Goal: Task Accomplishment & Management: Manage account settings

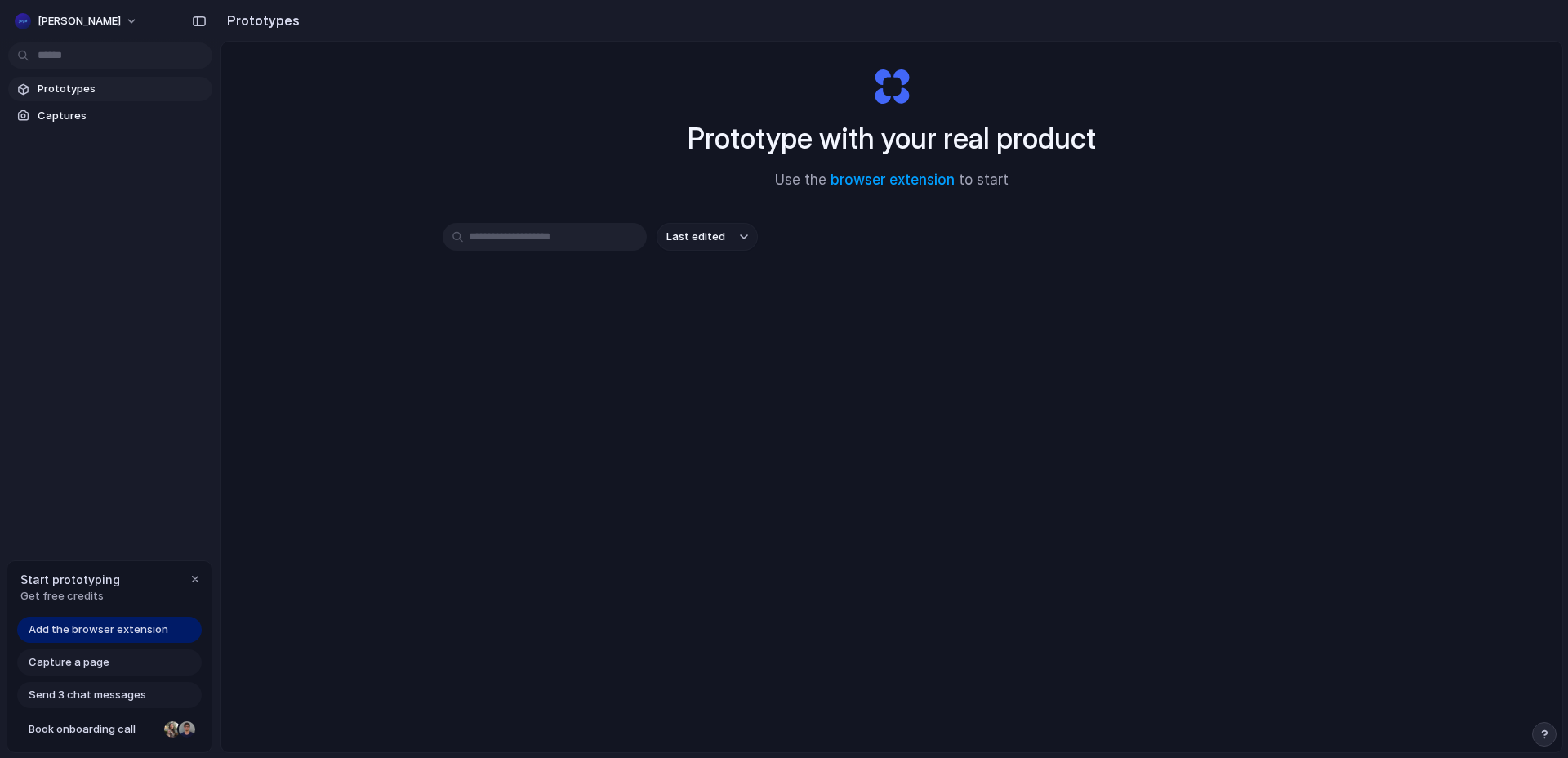
scroll to position [55, 0]
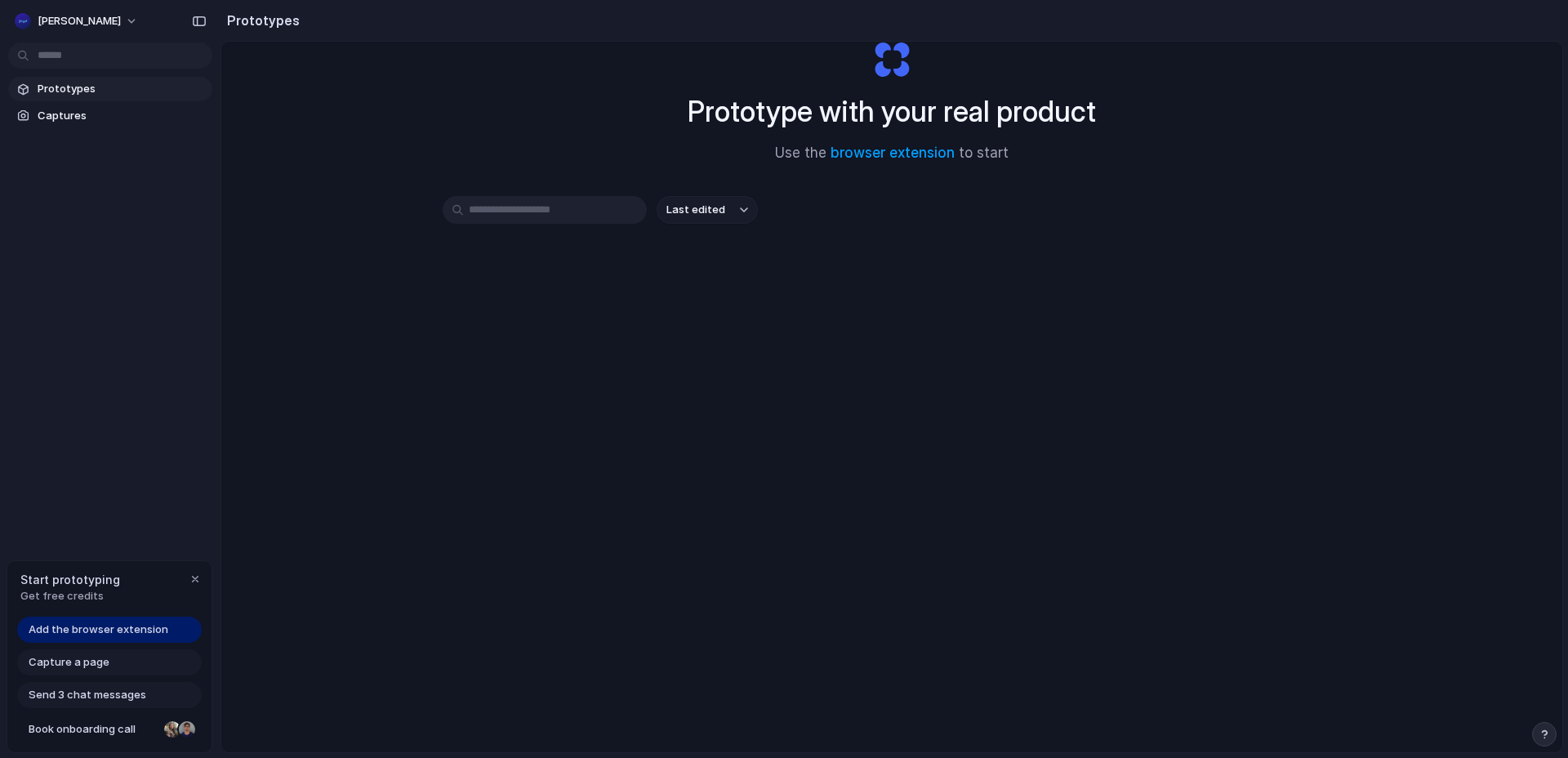
click at [523, 213] on input "text" at bounding box center [544, 210] width 205 height 28
click at [704, 217] on span "Last edited" at bounding box center [695, 210] width 59 height 17
click at [91, 116] on div "Last edited Last created Alphabetical" at bounding box center [784, 379] width 1568 height 758
click at [61, 113] on span "Captures" at bounding box center [121, 116] width 168 height 17
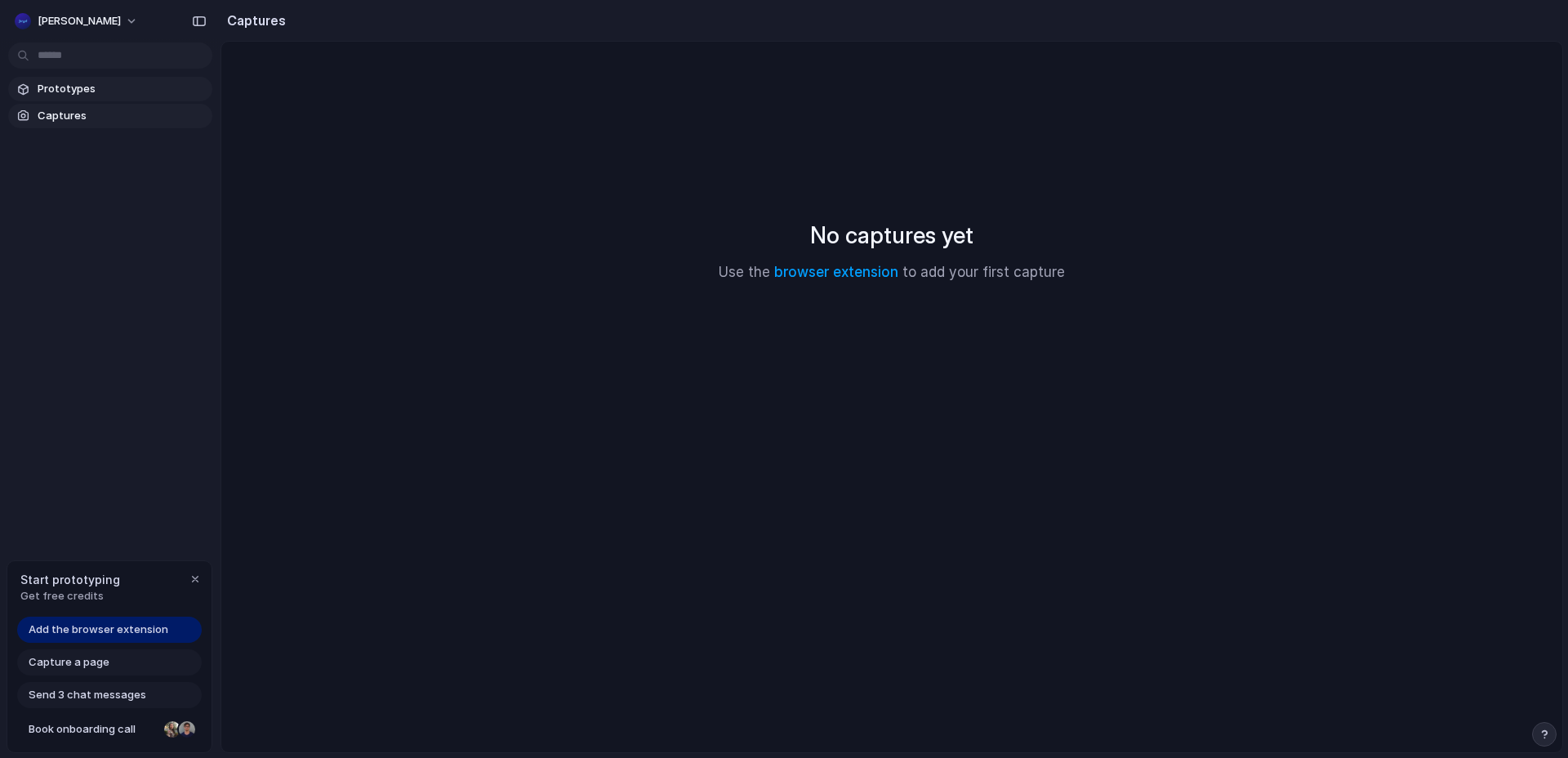
click at [68, 89] on span "Prototypes" at bounding box center [121, 89] width 168 height 17
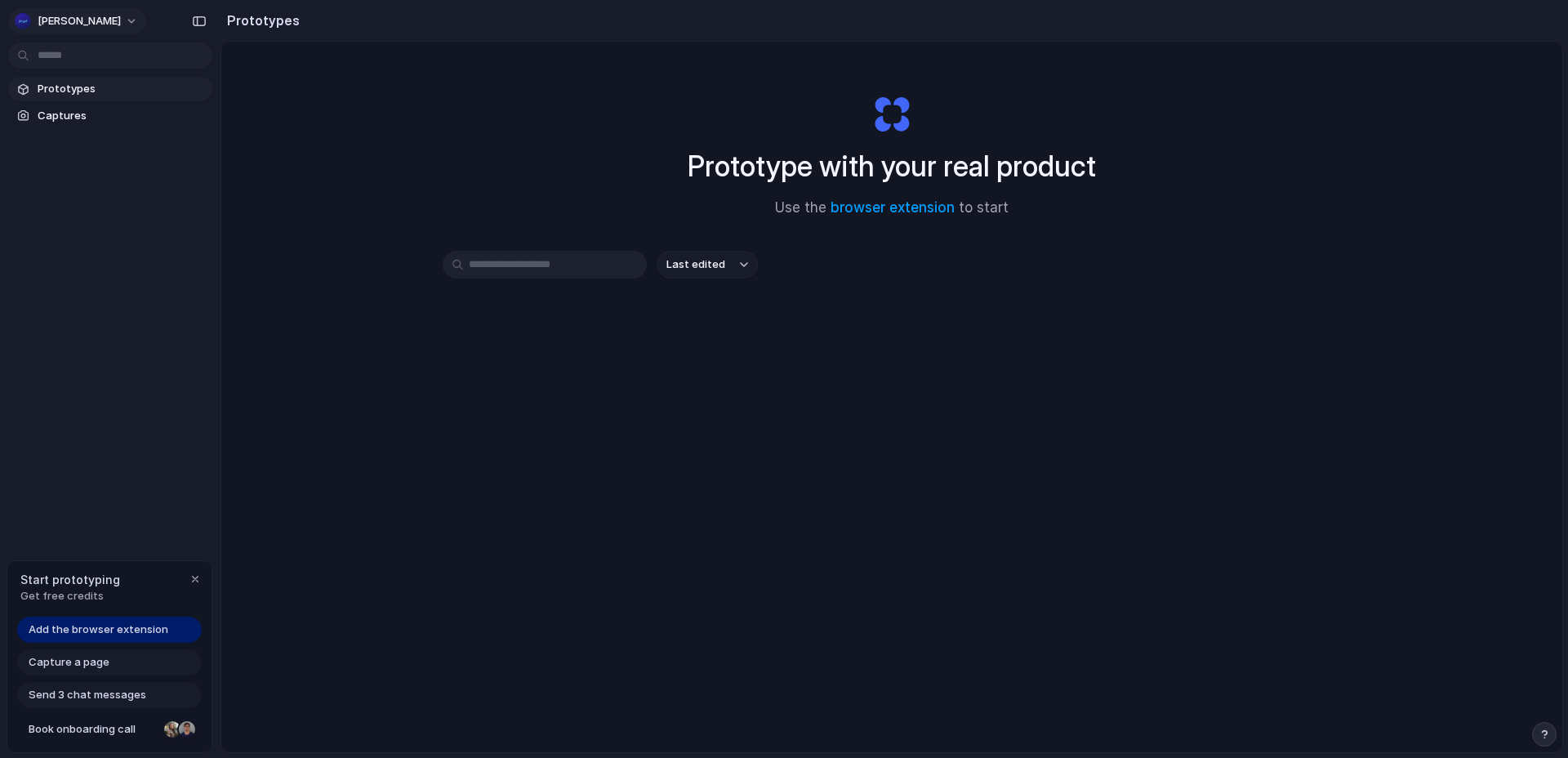
click at [71, 23] on button "[PERSON_NAME]" at bounding box center [77, 21] width 138 height 26
click at [86, 661] on div "Settings Invite members Change theme Sign out" at bounding box center [784, 379] width 1568 height 758
click at [104, 634] on span "Add the browser extension" at bounding box center [98, 630] width 139 height 17
click at [79, 84] on span "Prototypes" at bounding box center [121, 89] width 168 height 17
click at [128, 642] on div "Add the browser extension" at bounding box center [109, 630] width 184 height 26
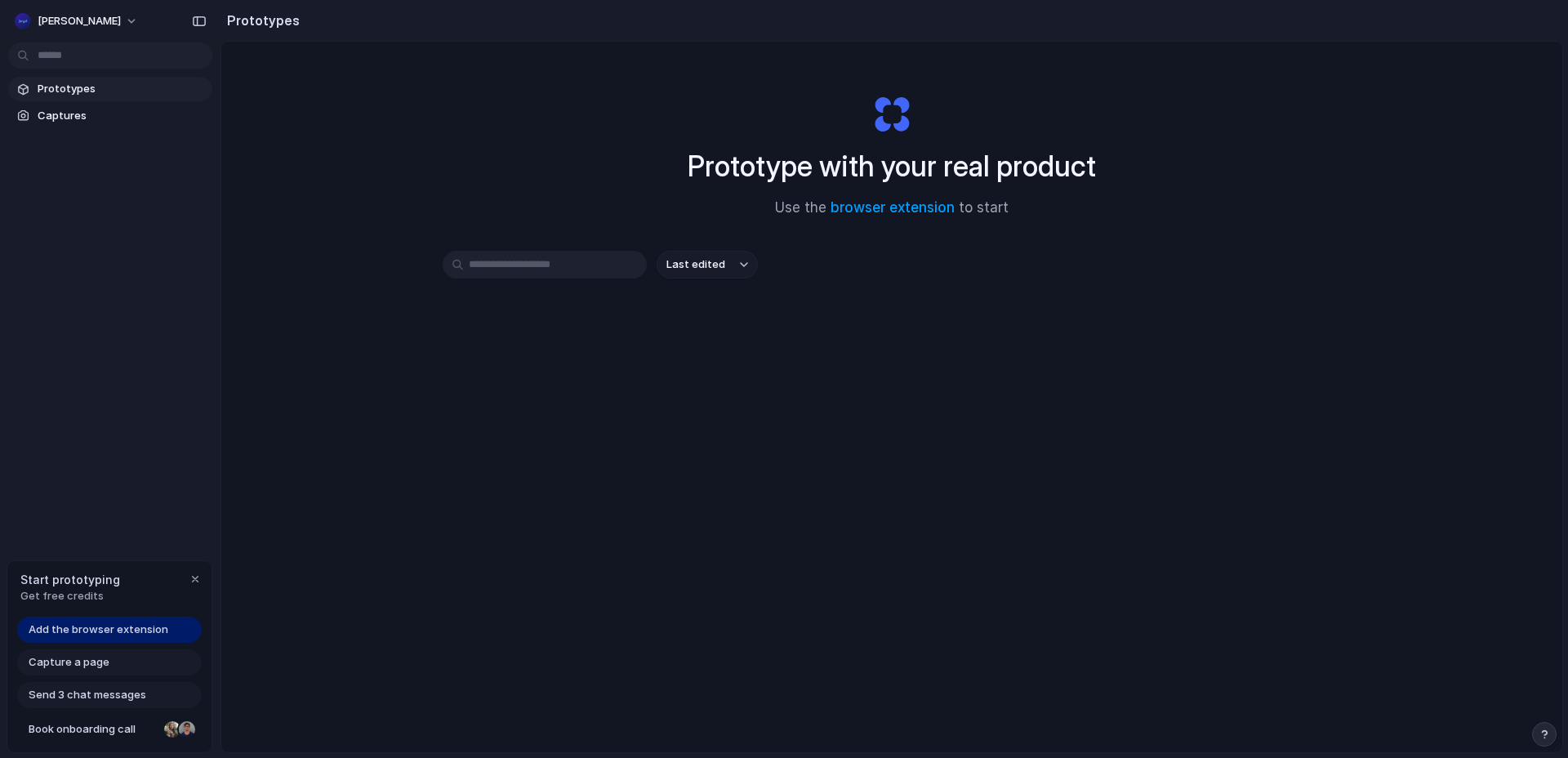
click at [127, 633] on span "Add the browser extension" at bounding box center [98, 630] width 139 height 17
click at [128, 633] on span "Add the browser extension" at bounding box center [98, 630] width 139 height 17
click at [873, 208] on link "browser extension" at bounding box center [892, 207] width 124 height 17
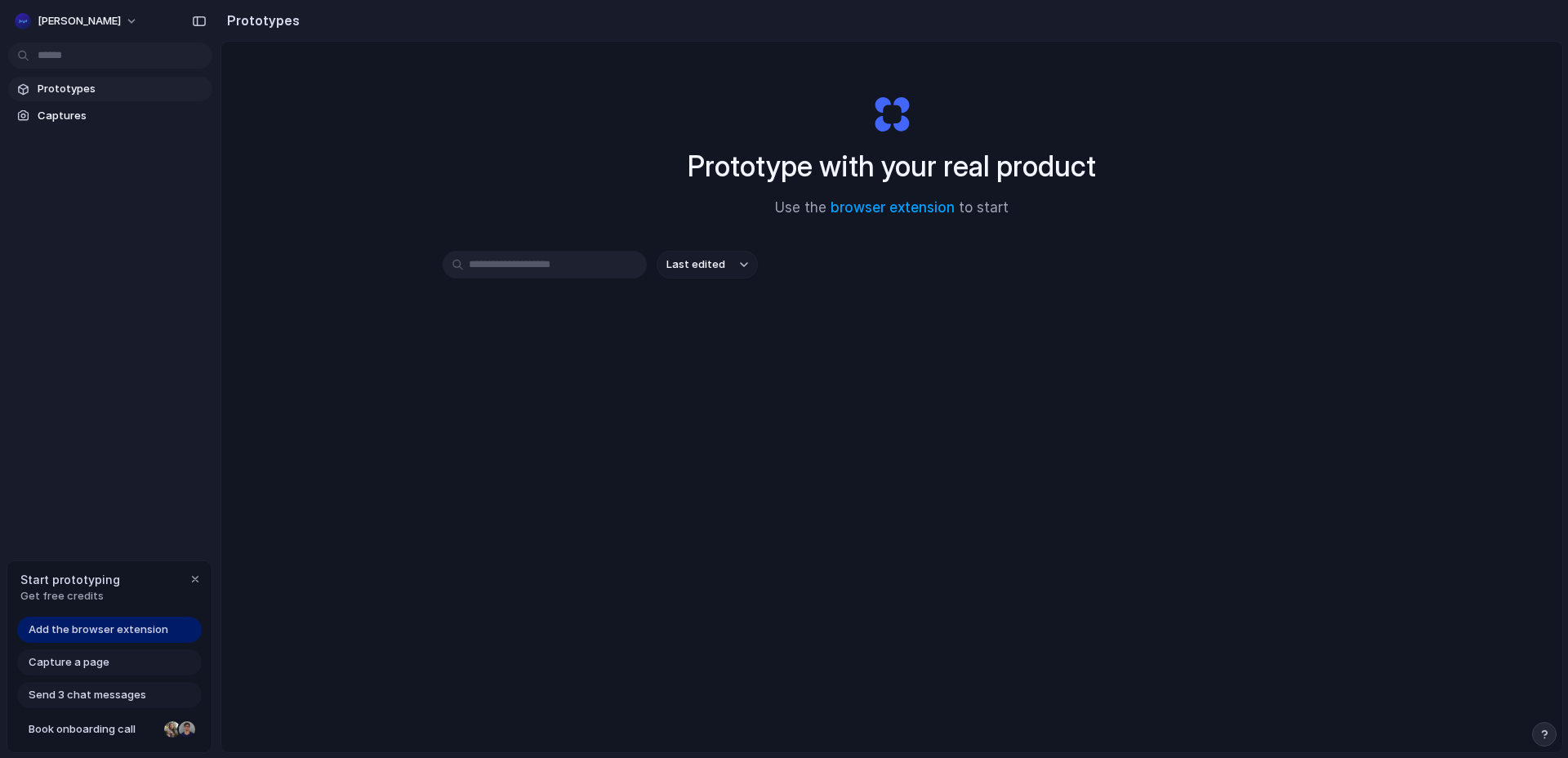
click at [91, 662] on span "Capture a page" at bounding box center [69, 663] width 81 height 17
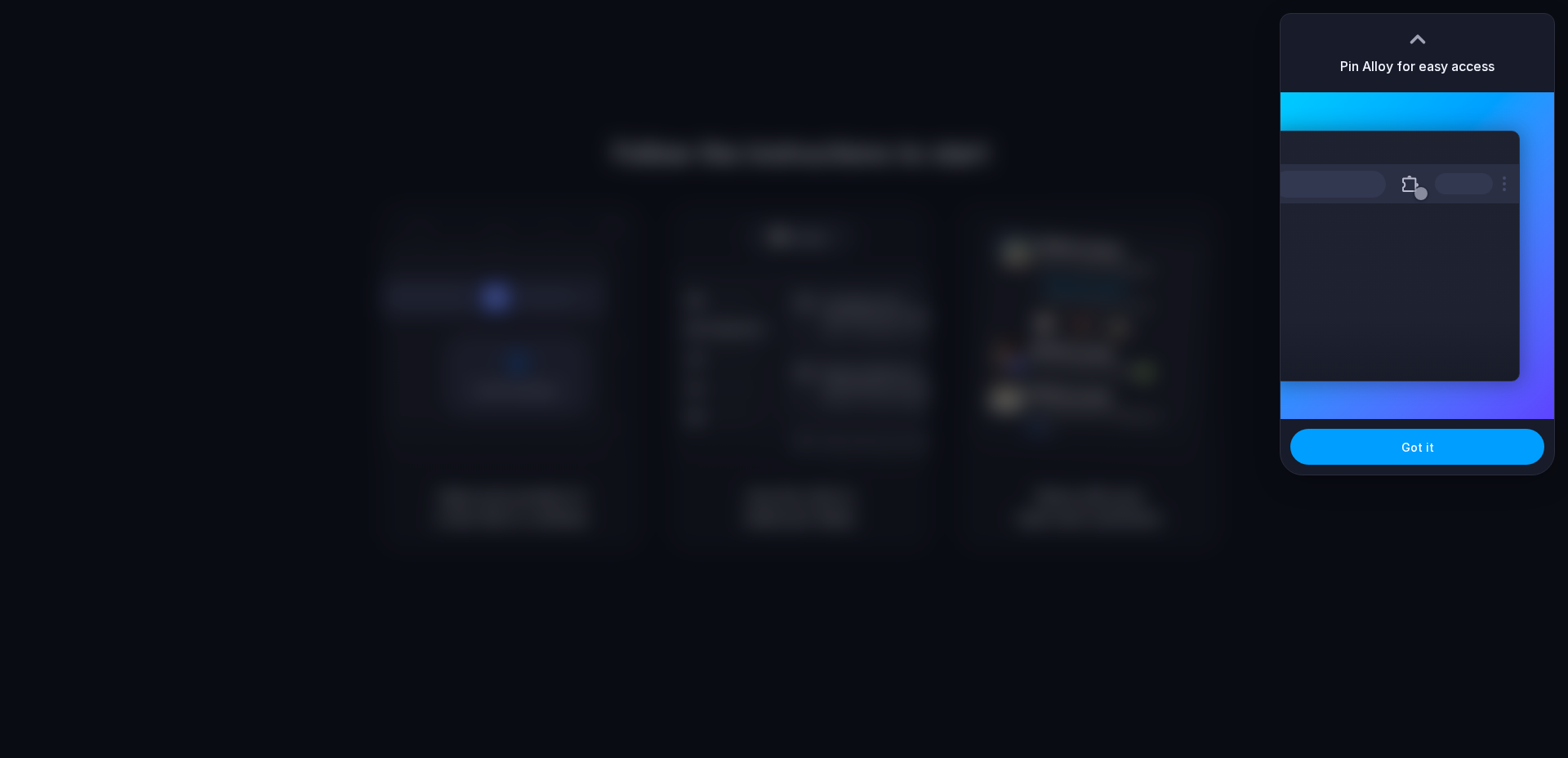
click at [1407, 440] on span "Got it" at bounding box center [1418, 447] width 33 height 17
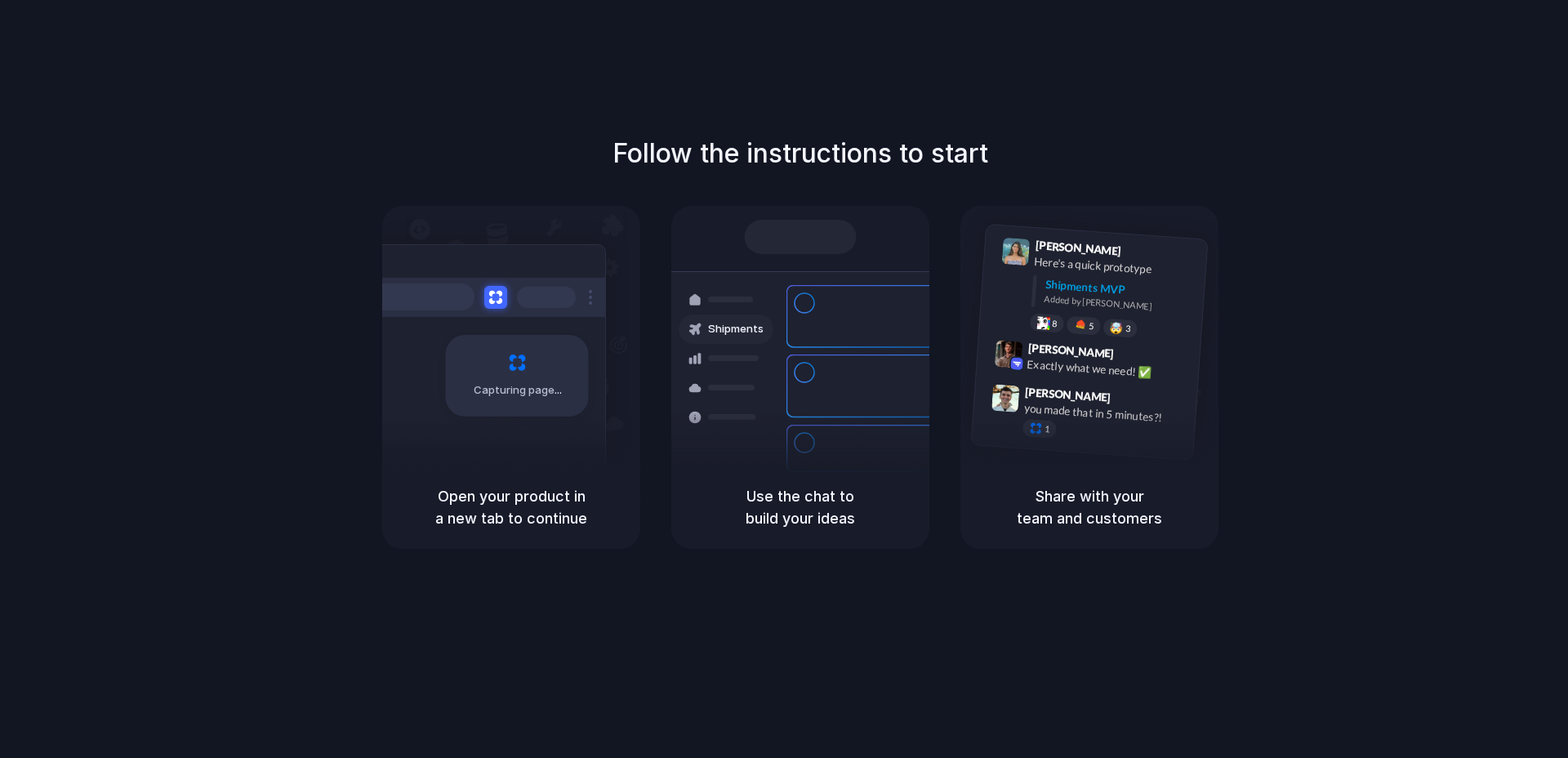
click at [784, 379] on div at bounding box center [784, 379] width 0 height 0
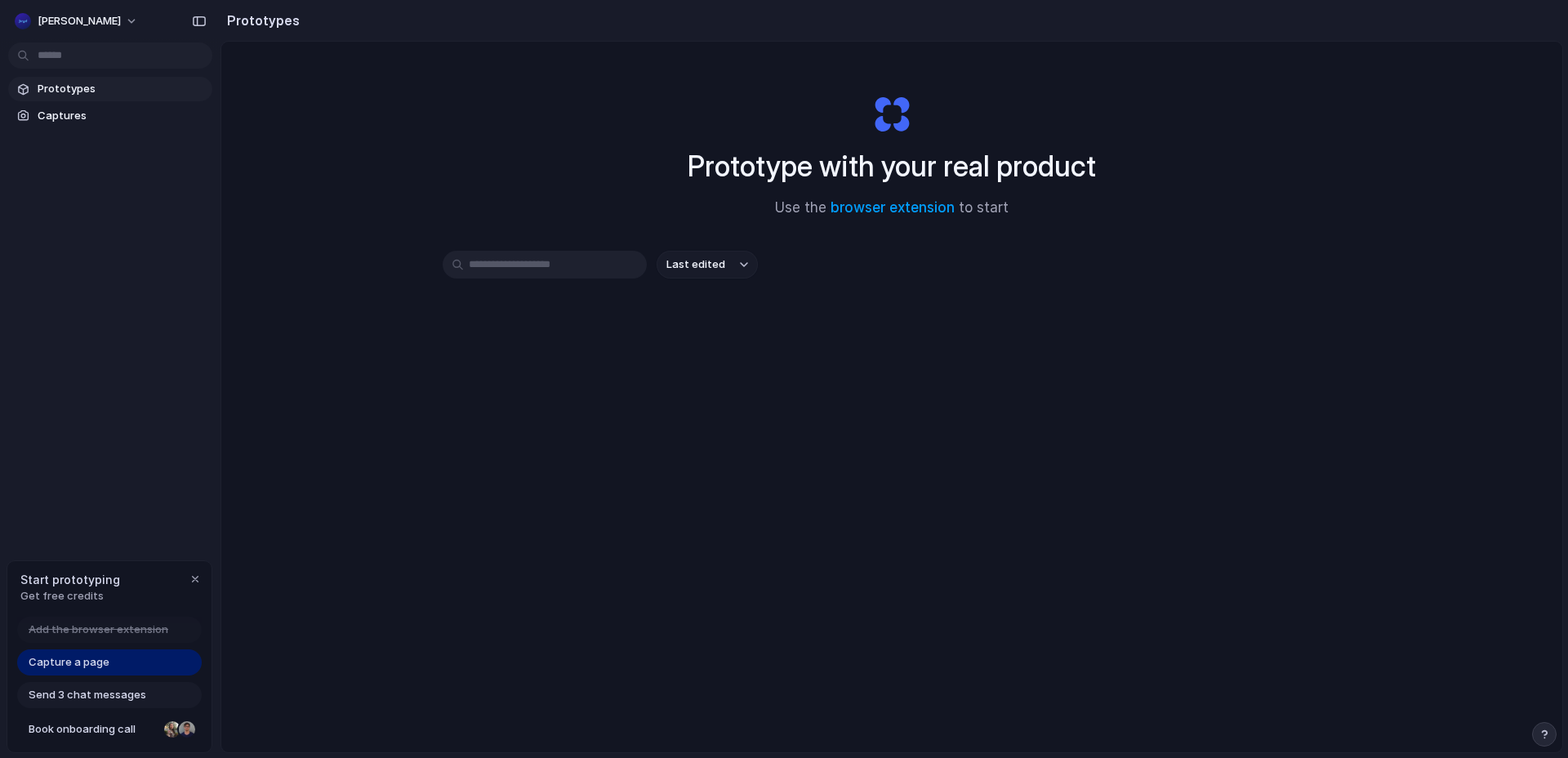
click at [96, 670] on span "Capture a page" at bounding box center [69, 663] width 81 height 17
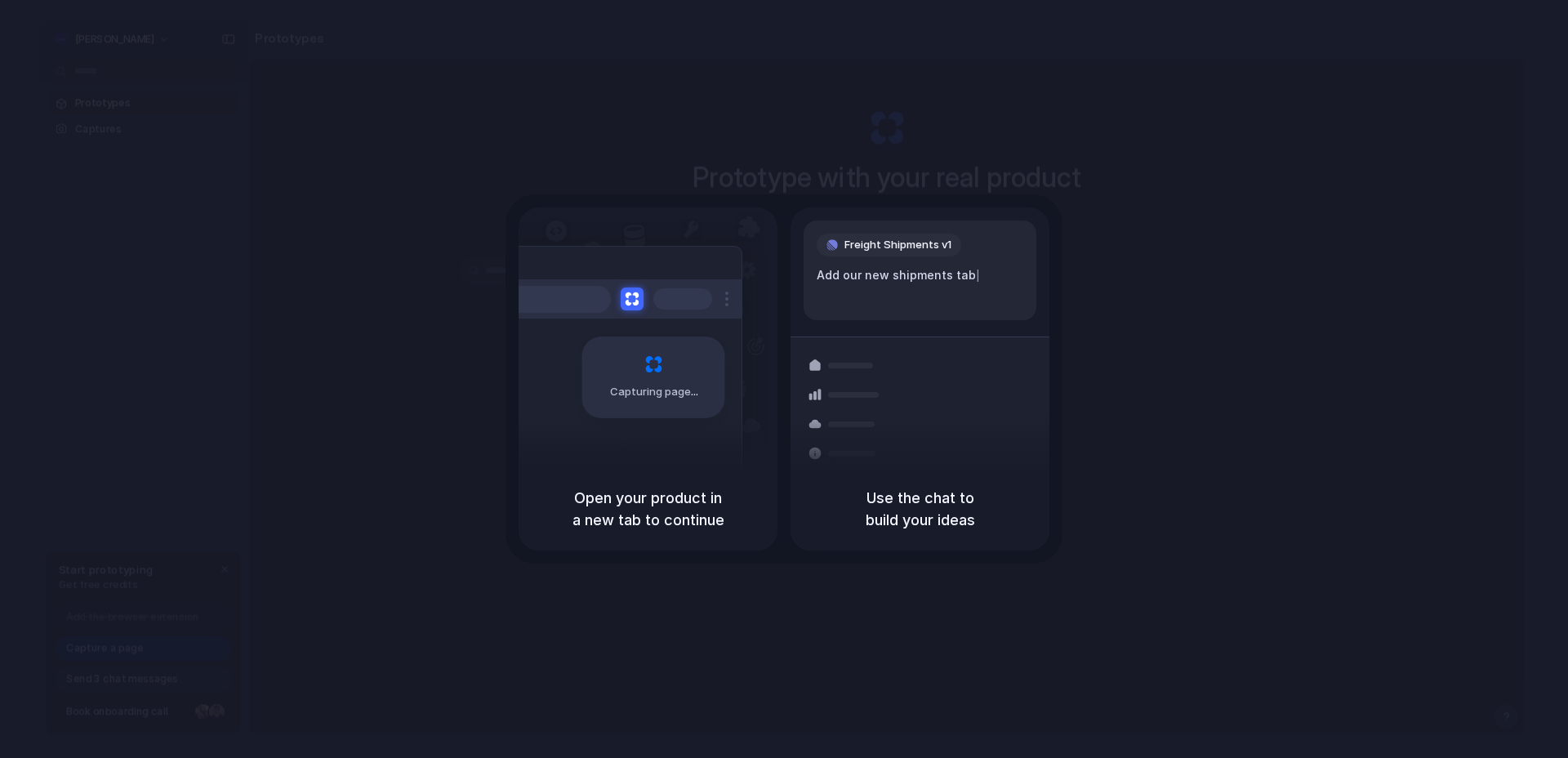
click at [694, 395] on span "Capturing page" at bounding box center [655, 392] width 91 height 17
click at [898, 280] on div "Add our new shipments tab based on the Linear spec" at bounding box center [919, 283] width 206 height 34
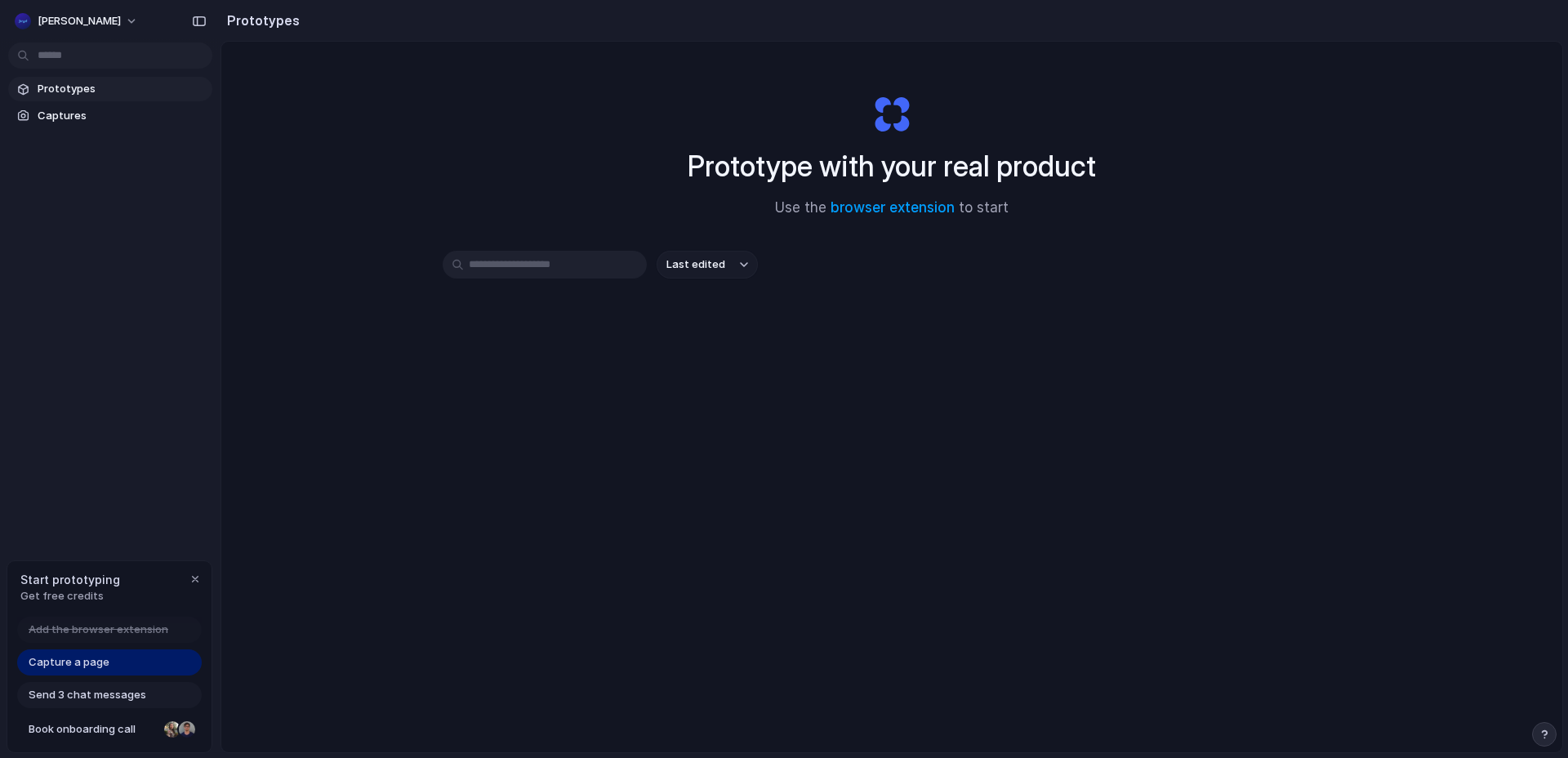
click at [82, 658] on span "Capture a page" at bounding box center [69, 663] width 81 height 17
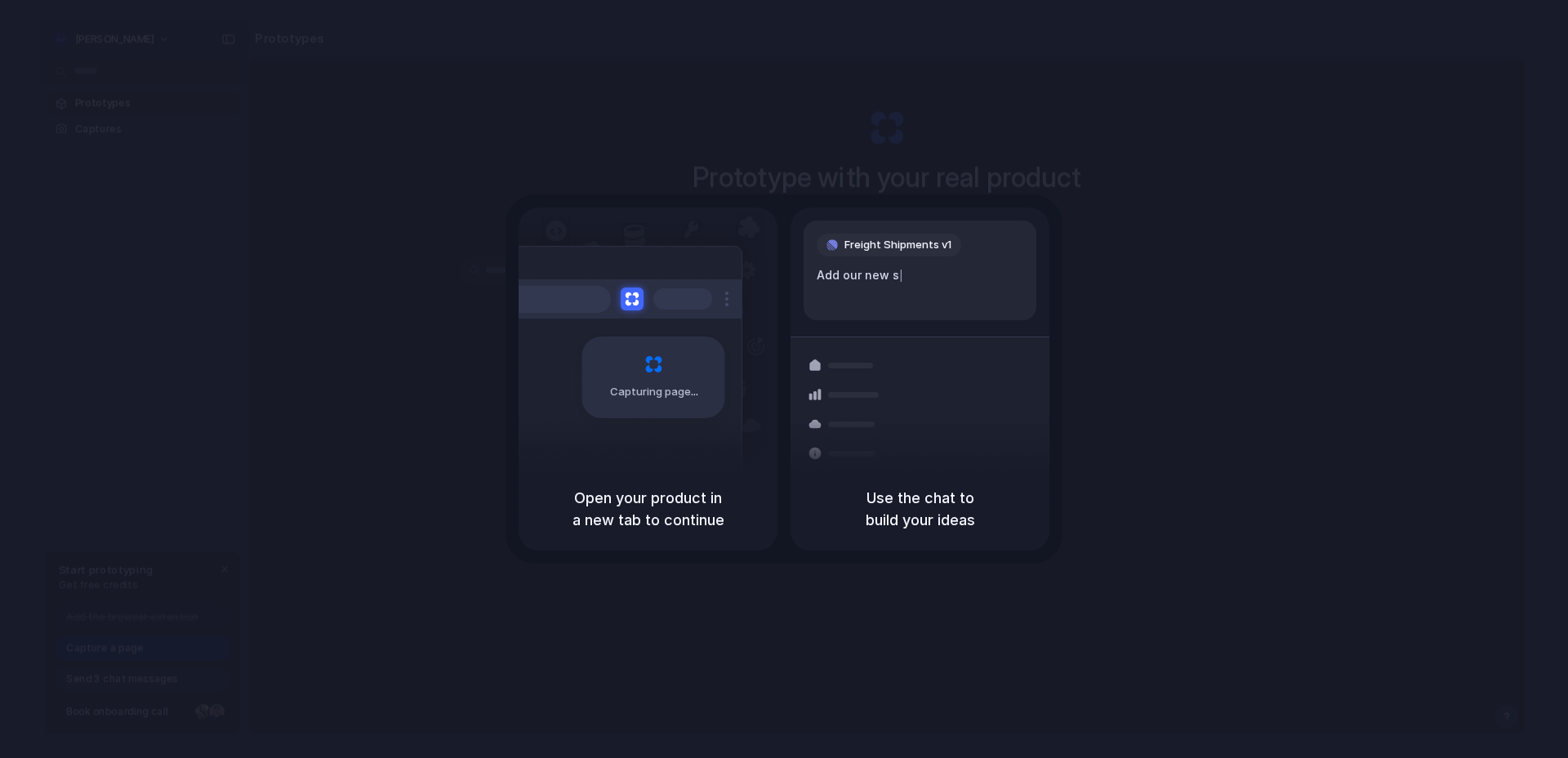
click at [670, 407] on div "Capturing page" at bounding box center [654, 377] width 143 height 82
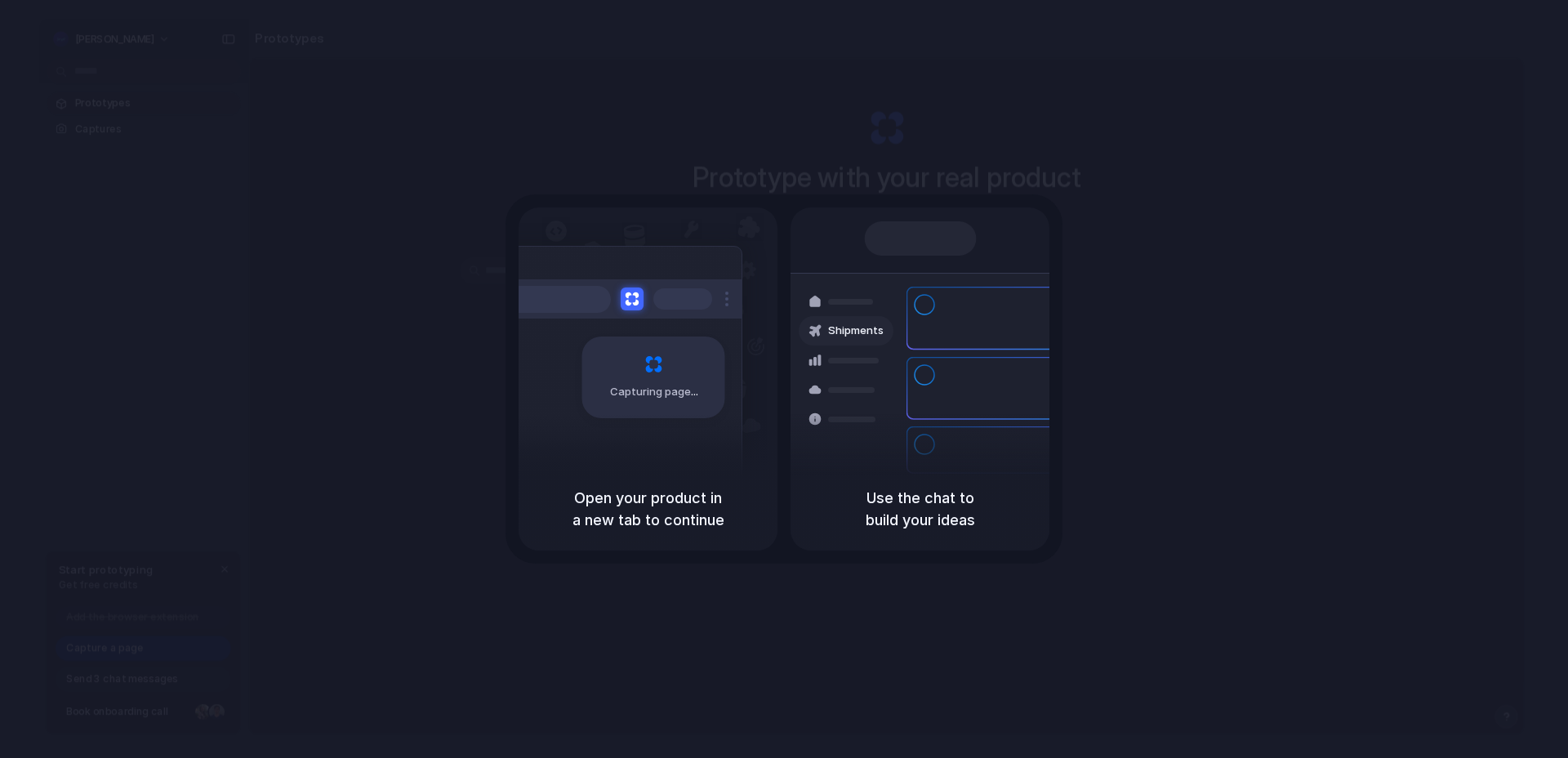
click at [784, 379] on div at bounding box center [784, 379] width 0 height 0
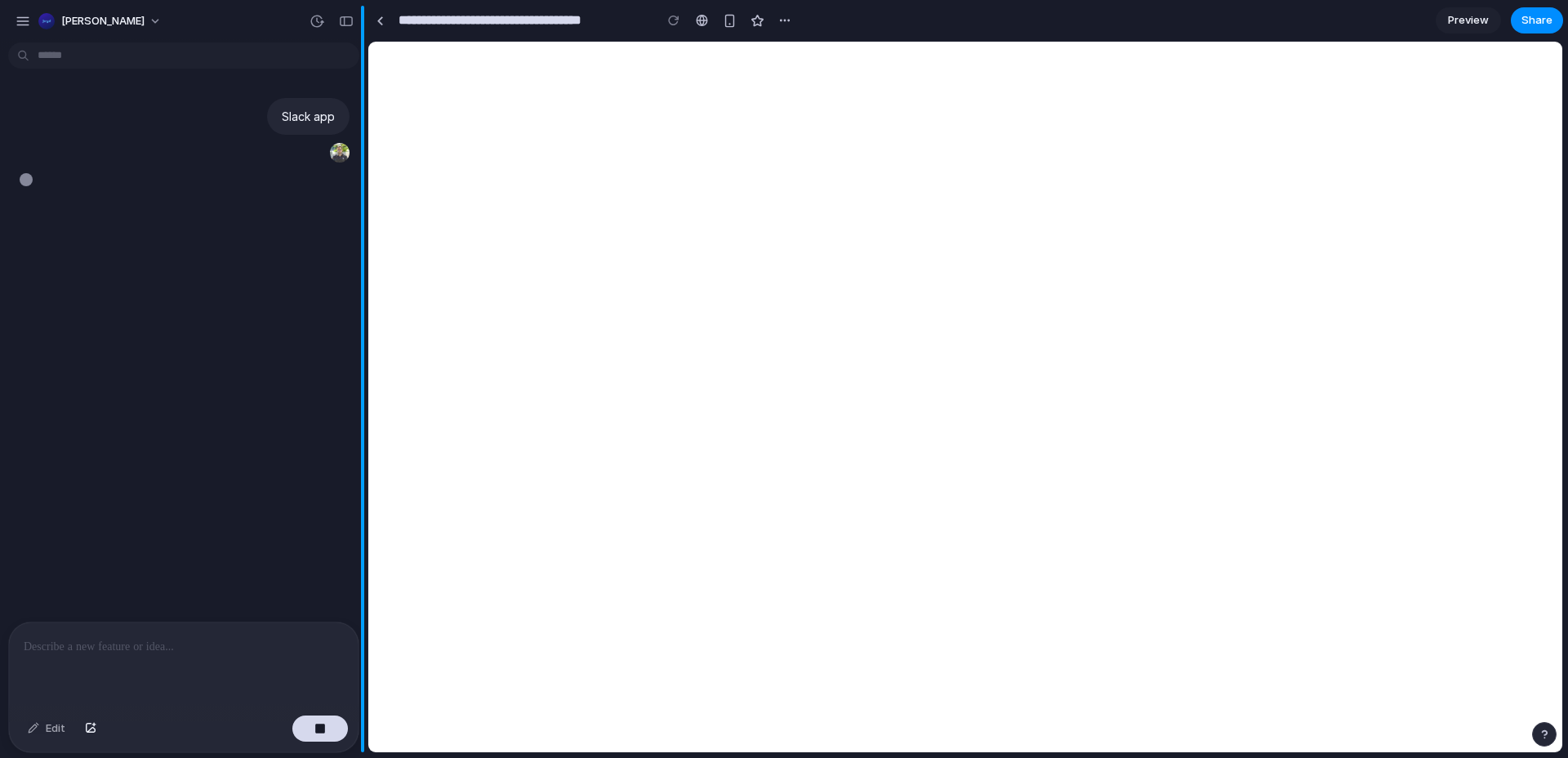
type input "**********"
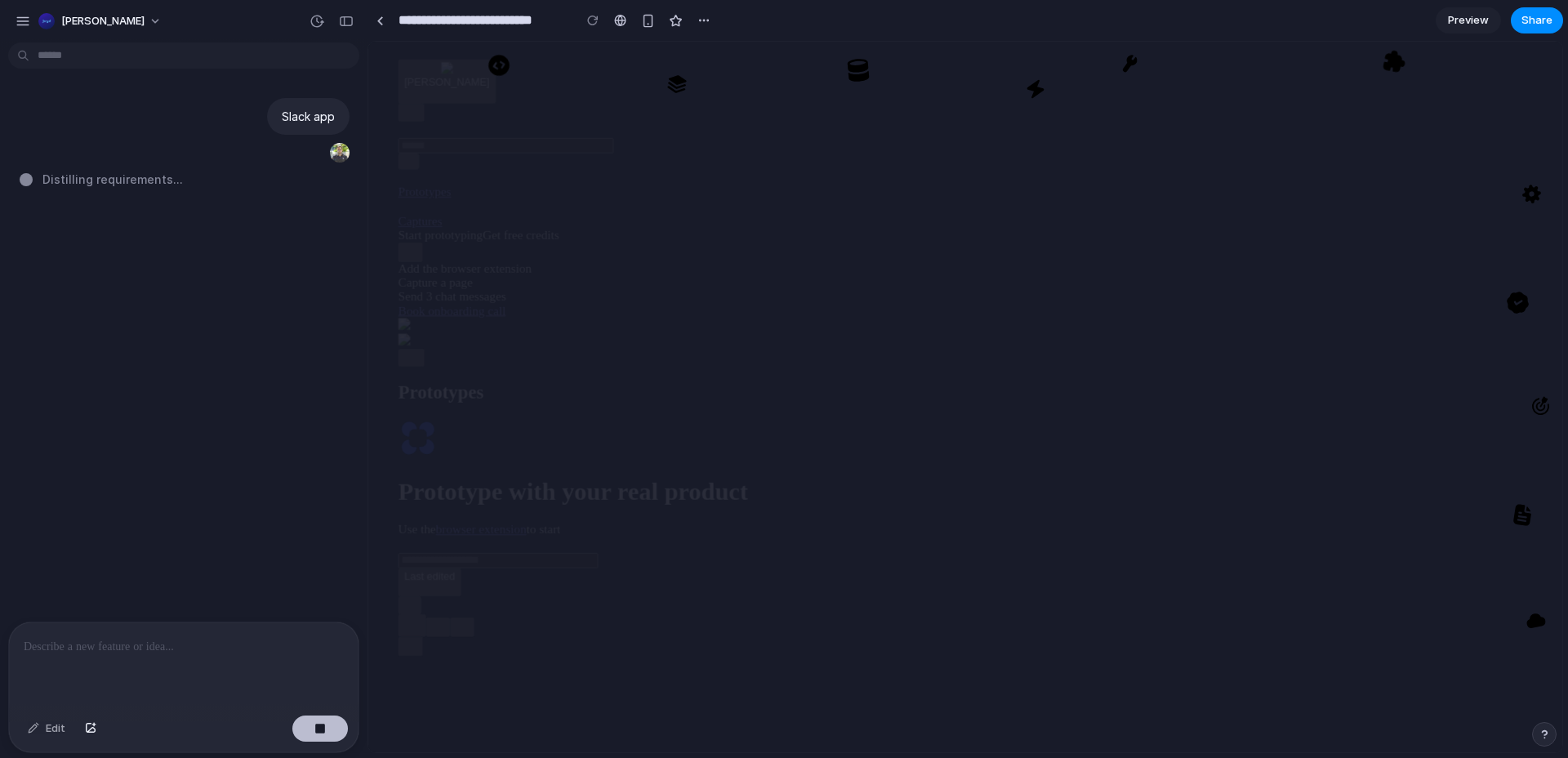
click at [319, 722] on button "button" at bounding box center [320, 729] width 56 height 26
click at [1547, 15] on span "Share" at bounding box center [1537, 20] width 31 height 17
click at [1509, 100] on div "Creator" at bounding box center [1507, 99] width 71 height 23
click at [1366, 273] on div "Share ' Slack Integration Interface ' Yasir Khan Creator Anyone at Bryd Full ac…" at bounding box center [784, 379] width 1568 height 758
click at [1453, 17] on span "Preview" at bounding box center [1468, 20] width 41 height 17
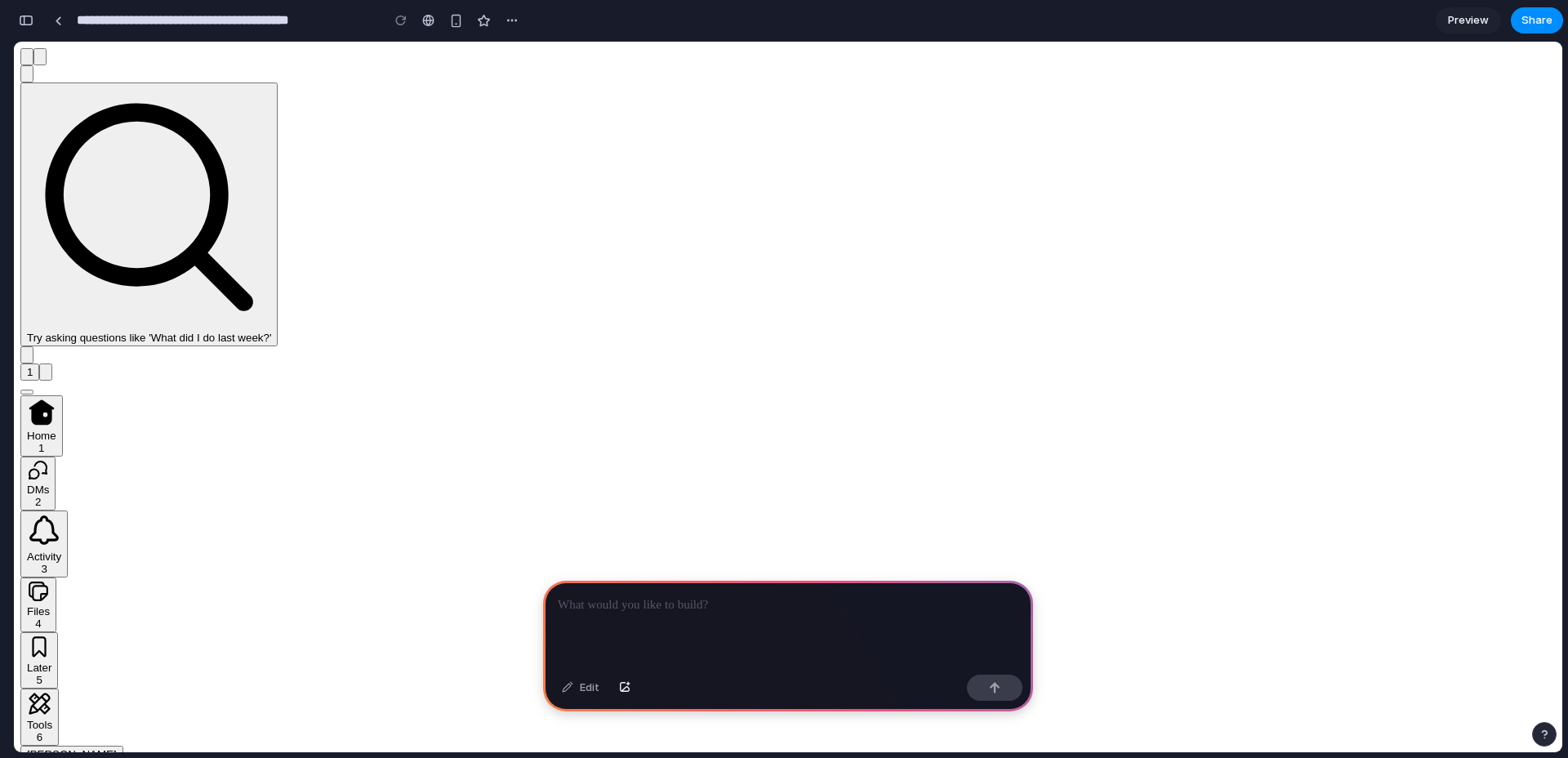
scroll to position [0, 15]
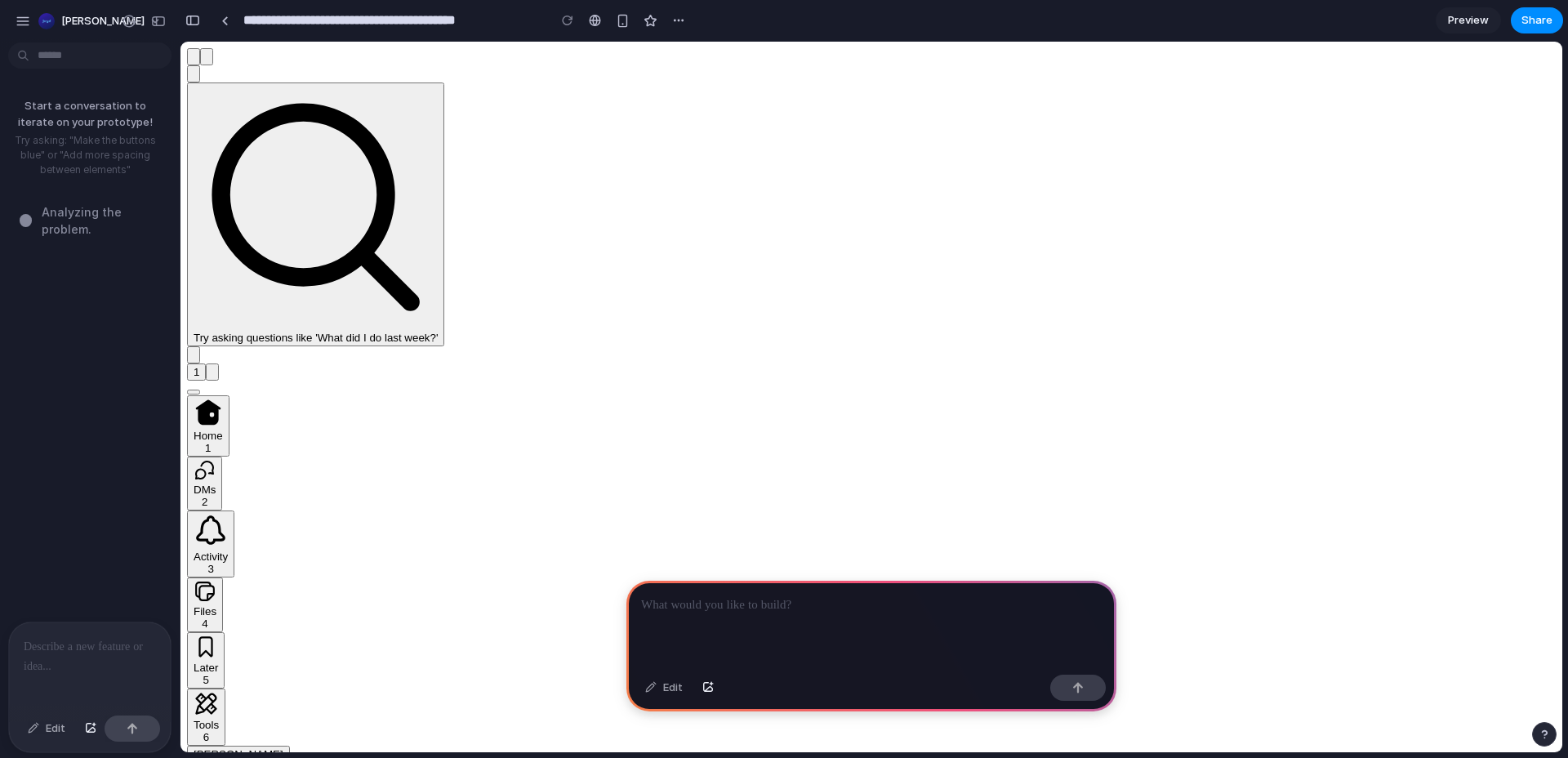
scroll to position [0, 0]
click at [764, 608] on div at bounding box center [872, 624] width 490 height 87
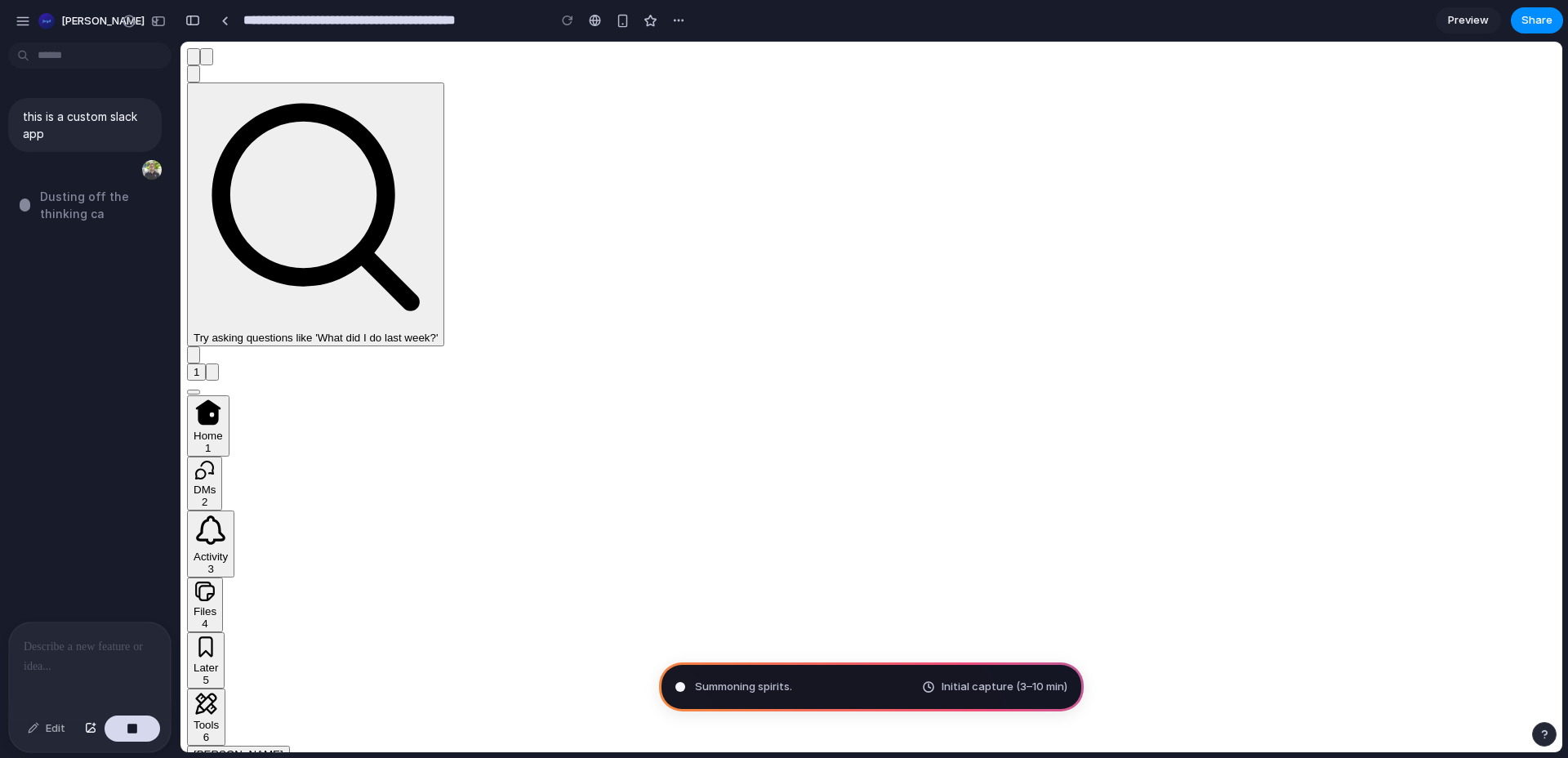
click at [84, 197] on span "Dusting off the thinking cap" at bounding box center [106, 205] width 130 height 34
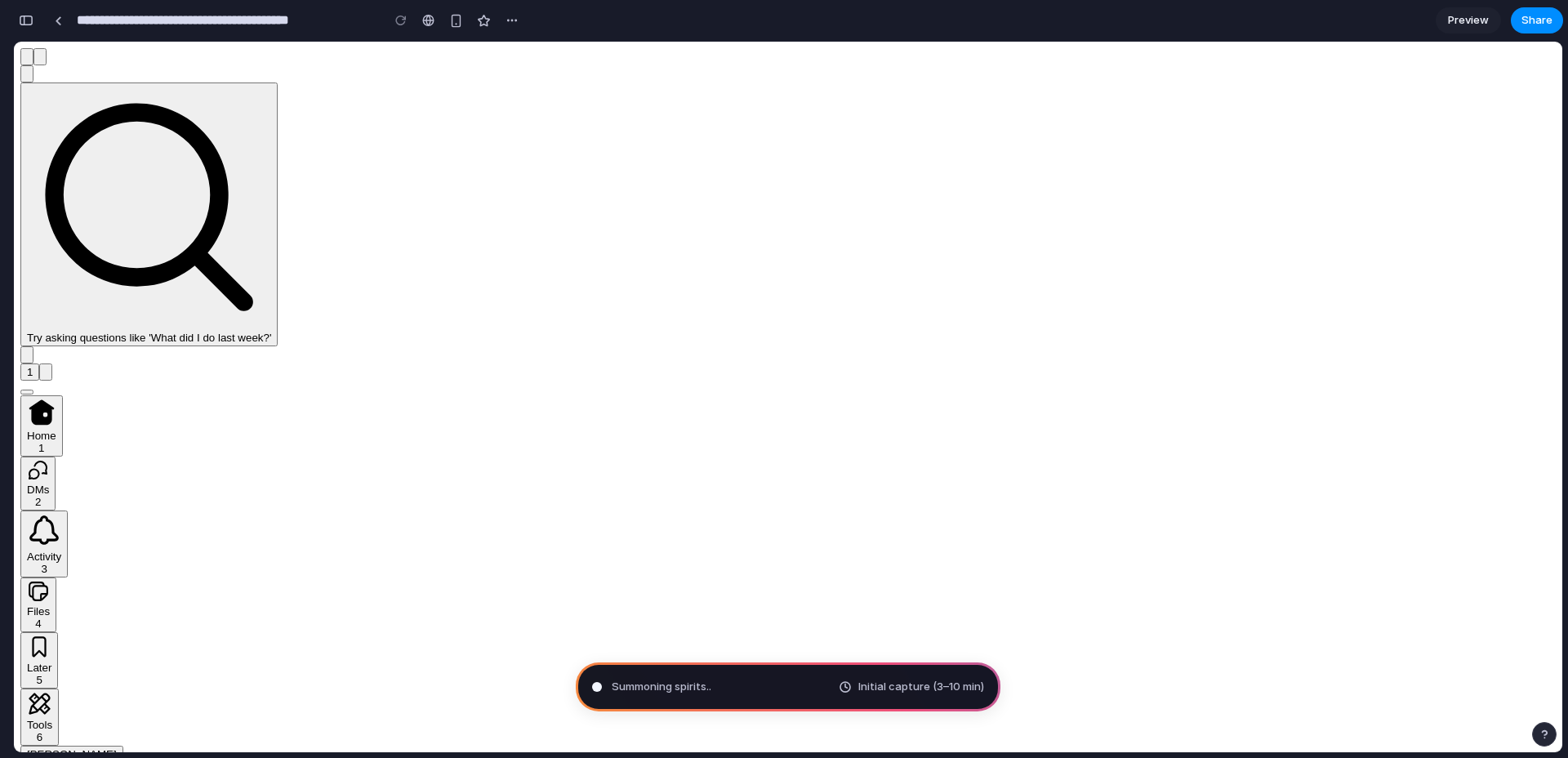
click at [1475, 21] on span "Preview" at bounding box center [1468, 20] width 41 height 17
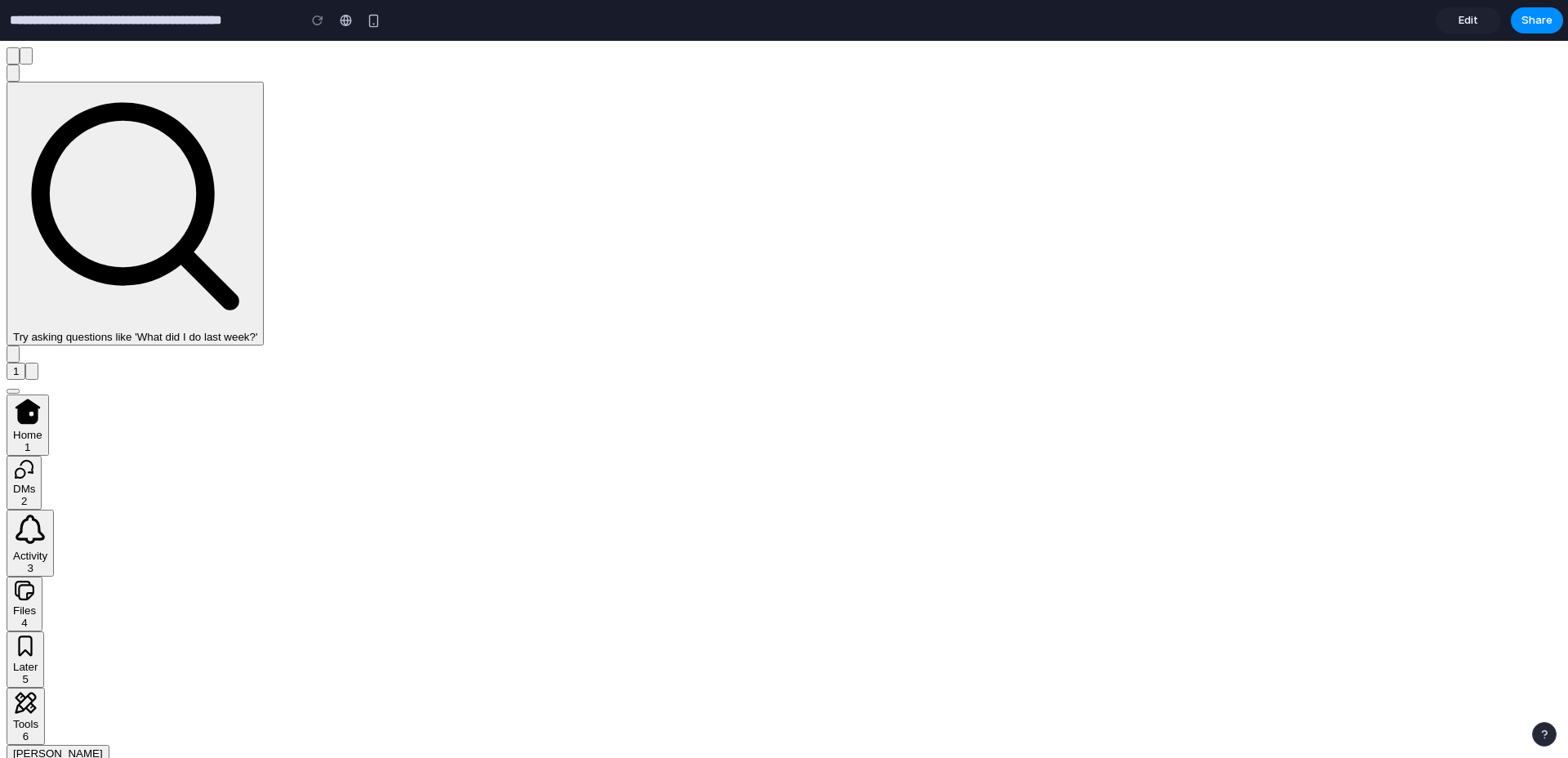
click at [350, 24] on div at bounding box center [345, 20] width 12 height 13
click at [373, 15] on div "button" at bounding box center [373, 20] width 14 height 14
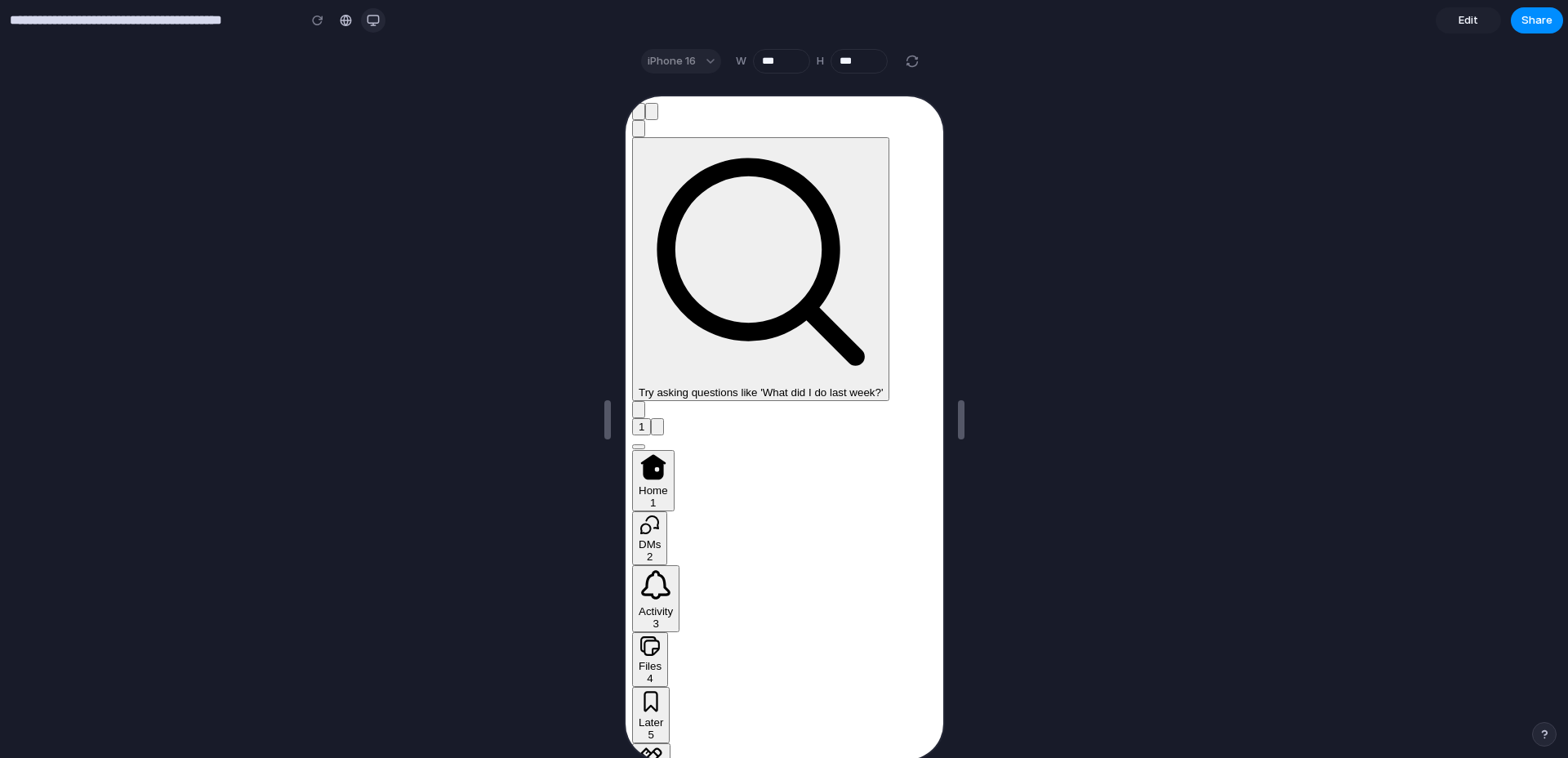
click at [376, 21] on div "button" at bounding box center [373, 20] width 13 height 13
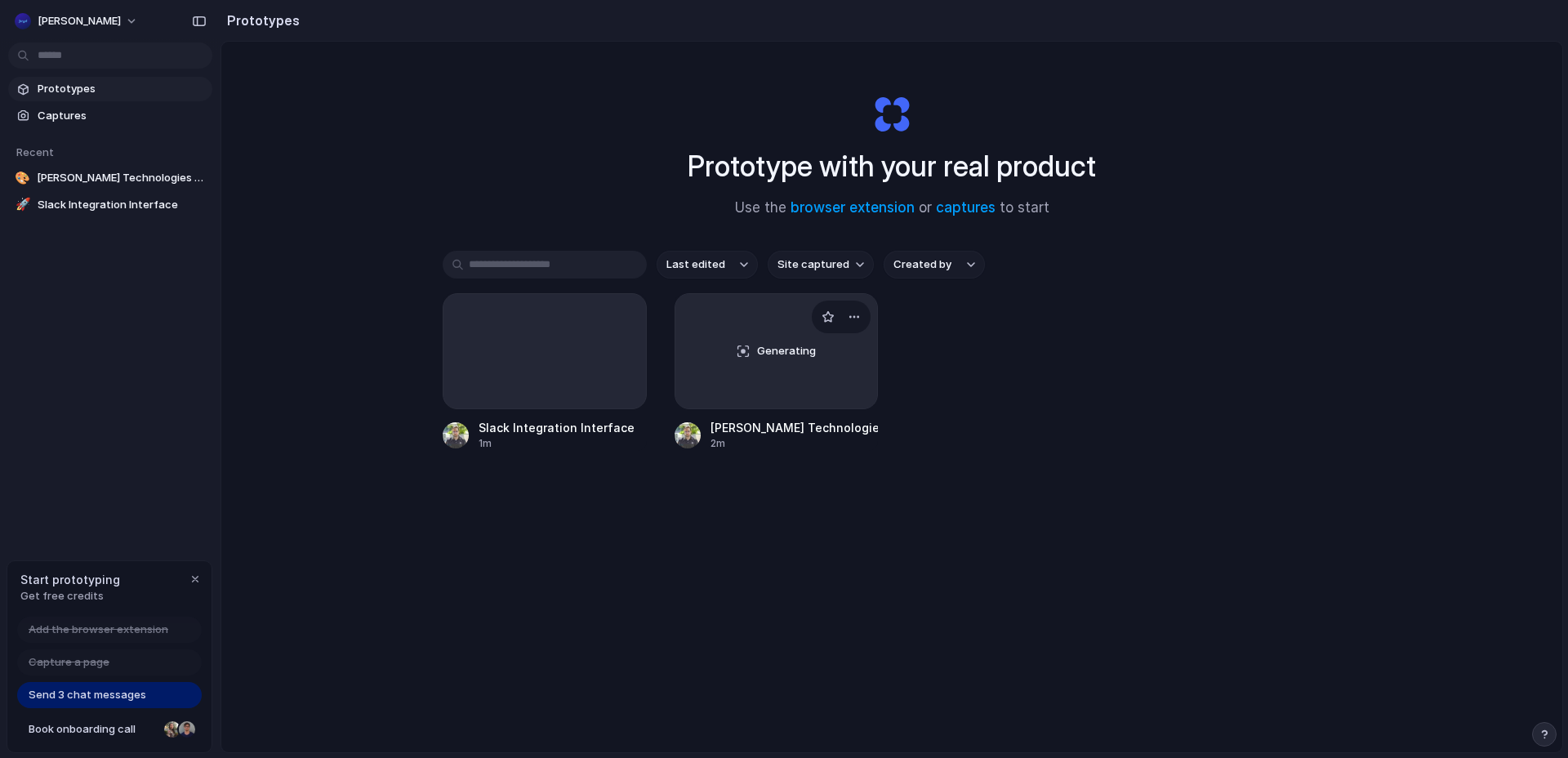
click at [757, 355] on span "Generating" at bounding box center [786, 351] width 59 height 17
click at [850, 315] on div "button" at bounding box center [854, 317] width 13 height 13
click at [798, 425] on span "Delete" at bounding box center [788, 432] width 34 height 17
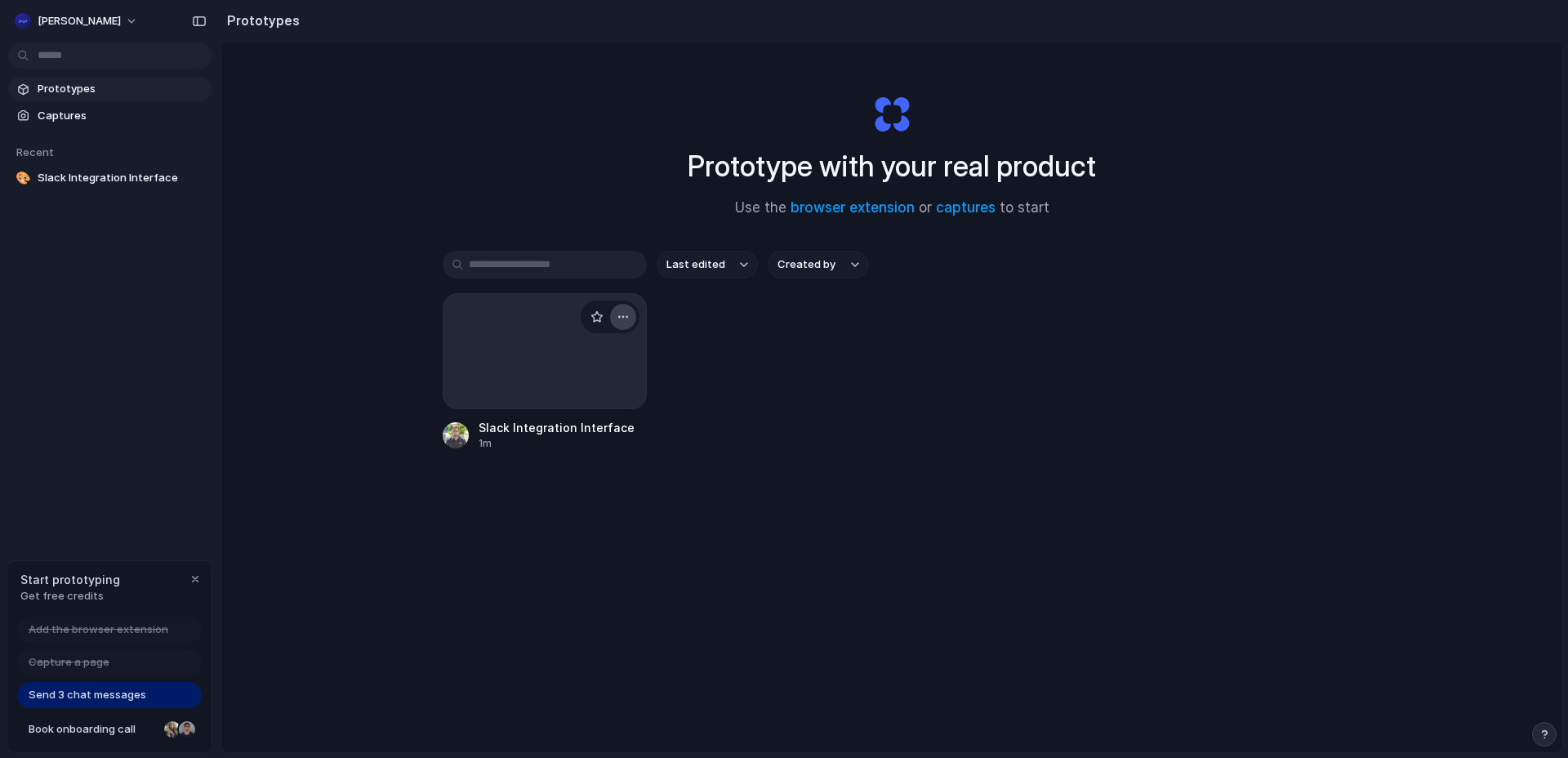
click at [621, 313] on div "button" at bounding box center [623, 317] width 13 height 13
click at [579, 436] on li "Delete" at bounding box center [573, 432] width 116 height 26
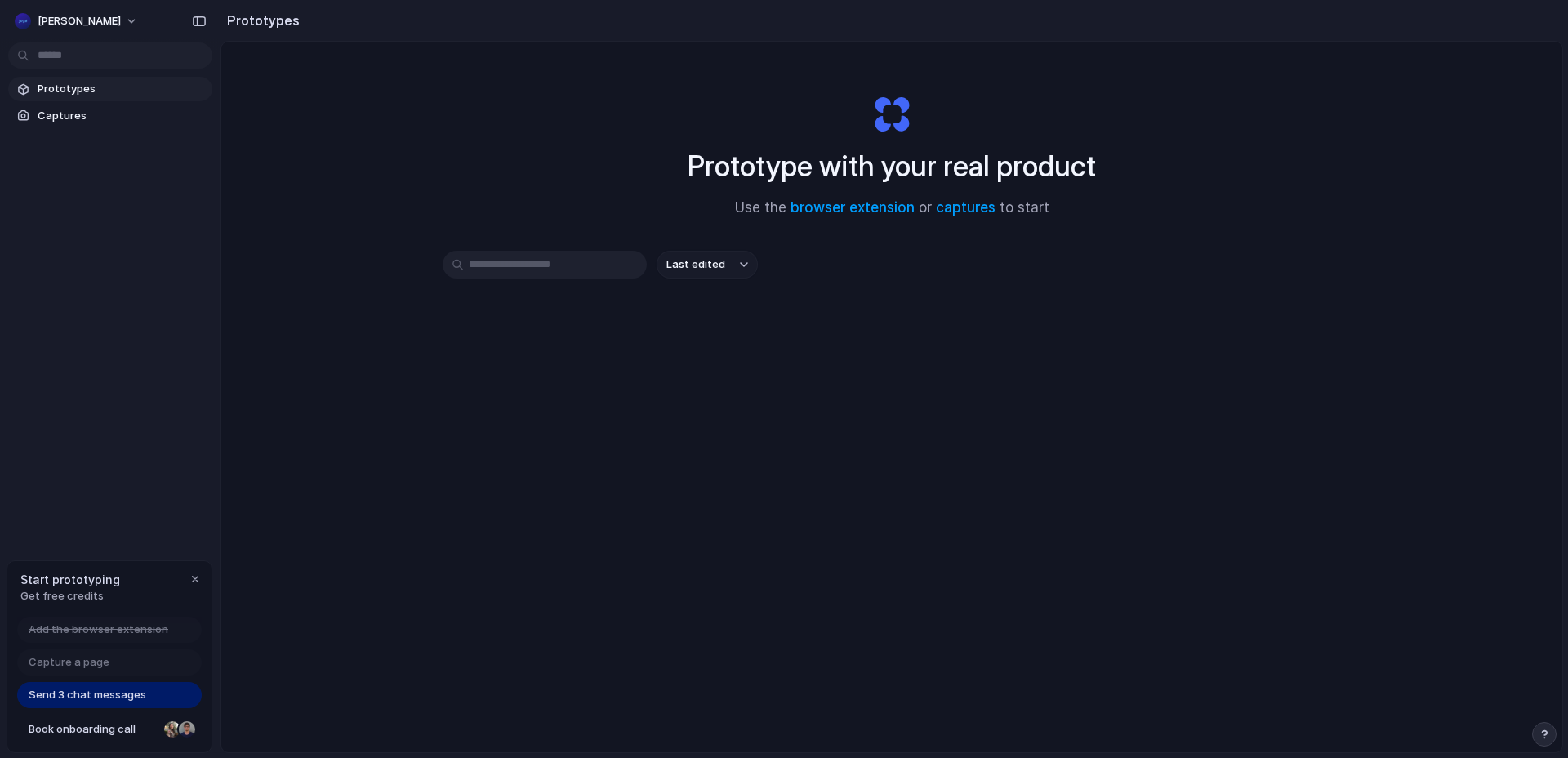
click at [98, 687] on span "Send 3 chat messages" at bounding box center [87, 696] width 117 height 17
click at [138, 702] on span "Send 3 chat messages" at bounding box center [87, 696] width 117 height 17
click at [95, 735] on span "Book onboarding call" at bounding box center [93, 730] width 129 height 17
click at [132, 695] on span "Send 3 chat messages" at bounding box center [87, 696] width 117 height 17
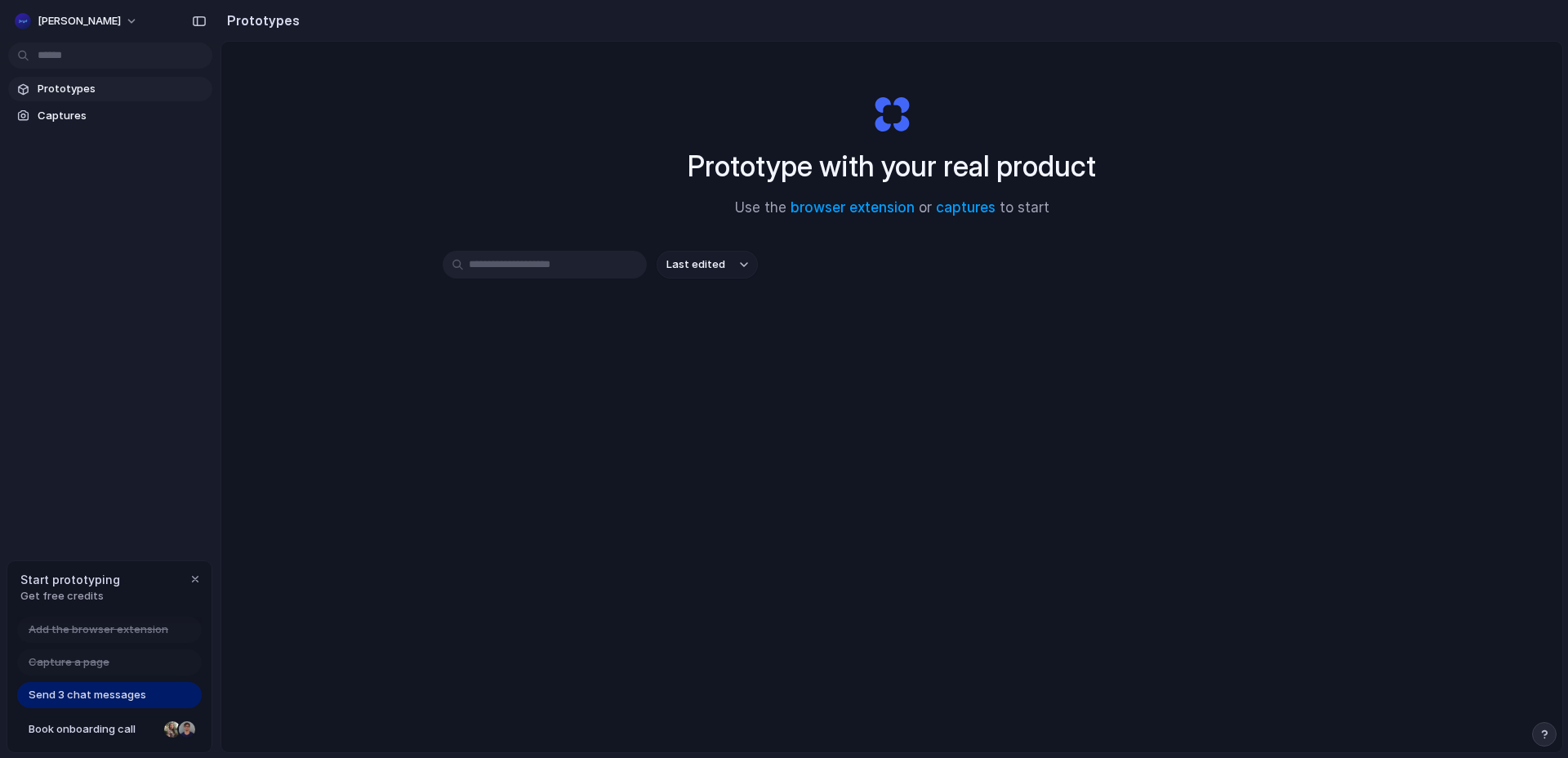
click at [132, 695] on span "Send 3 chat messages" at bounding box center [87, 696] width 117 height 17
click at [958, 206] on link "captures" at bounding box center [965, 207] width 60 height 17
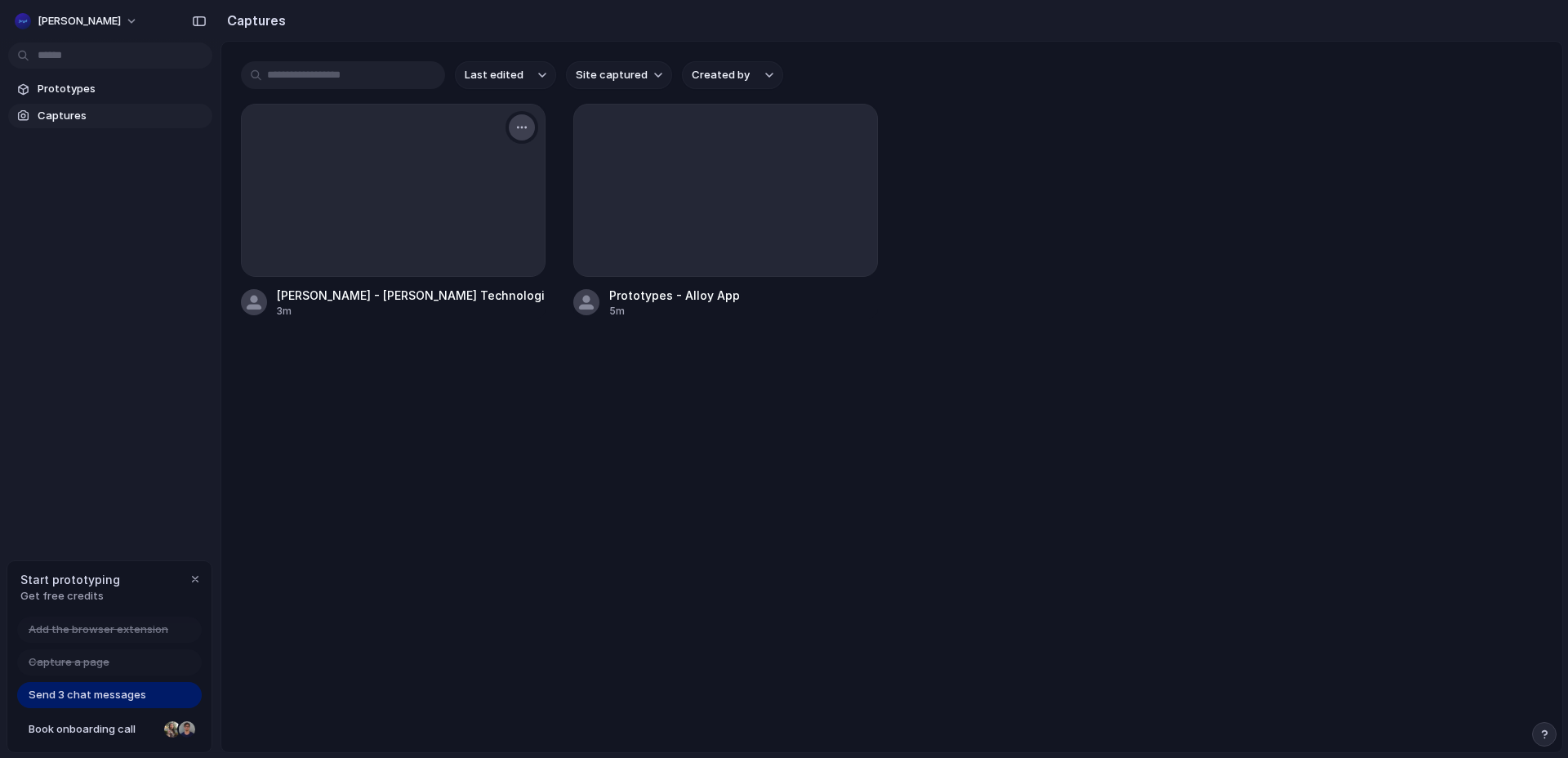
click at [530, 128] on button "button" at bounding box center [521, 128] width 26 height 26
click at [464, 261] on li "Delete" at bounding box center [468, 269] width 128 height 26
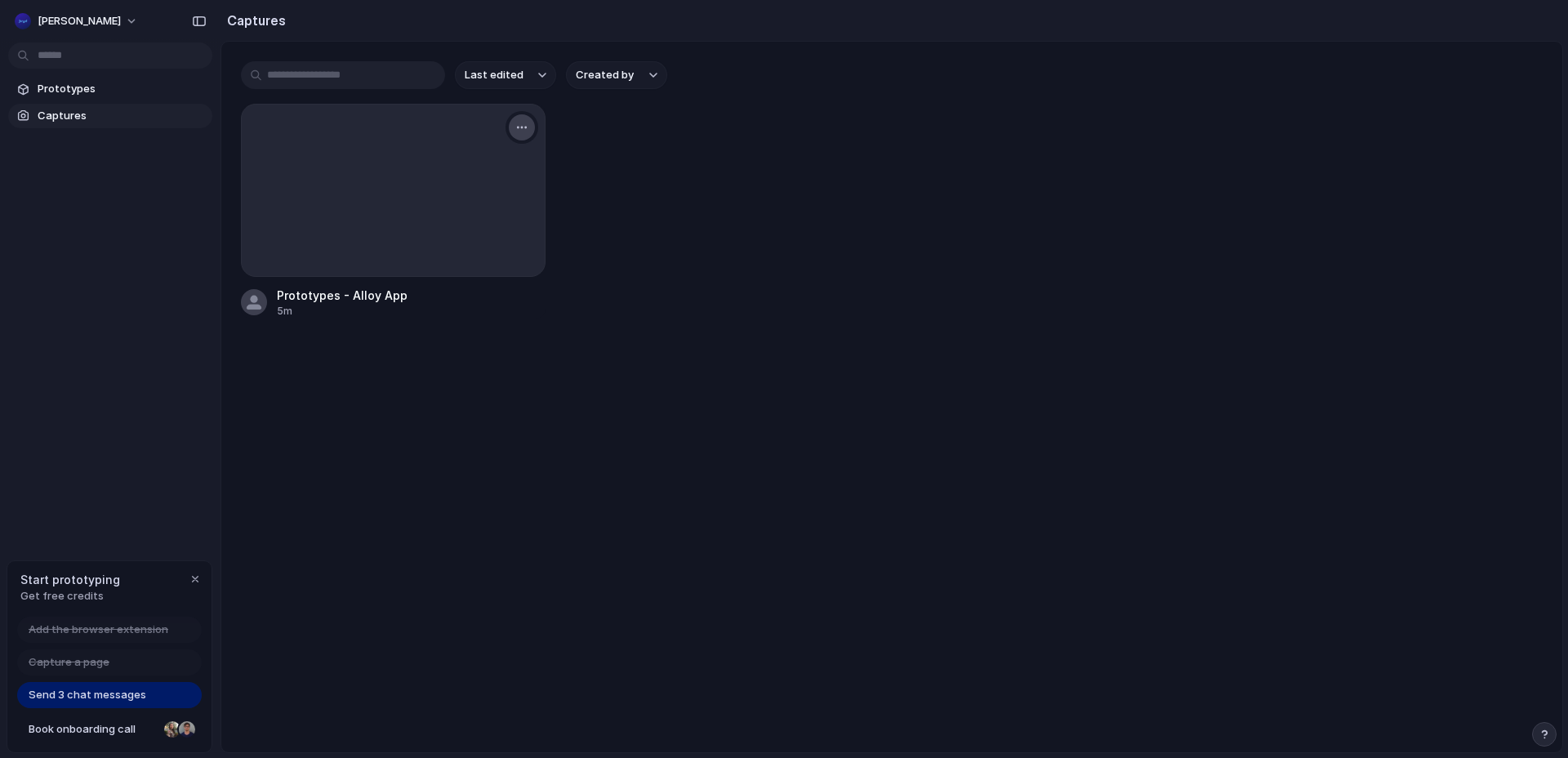
click at [528, 120] on button "button" at bounding box center [521, 128] width 26 height 26
click at [446, 265] on span "Delete" at bounding box center [445, 269] width 34 height 17
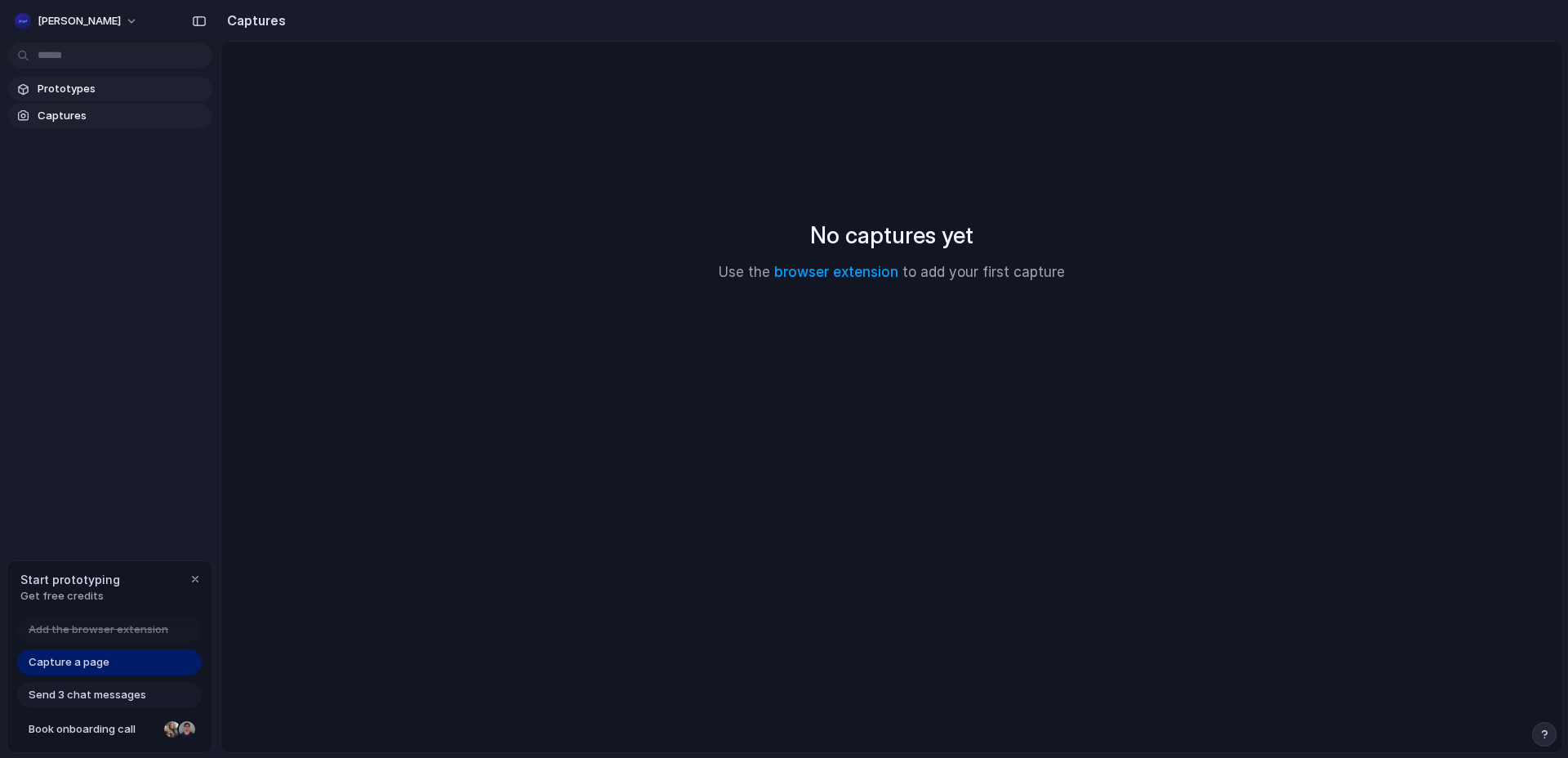
click at [96, 90] on span "Prototypes" at bounding box center [121, 89] width 168 height 17
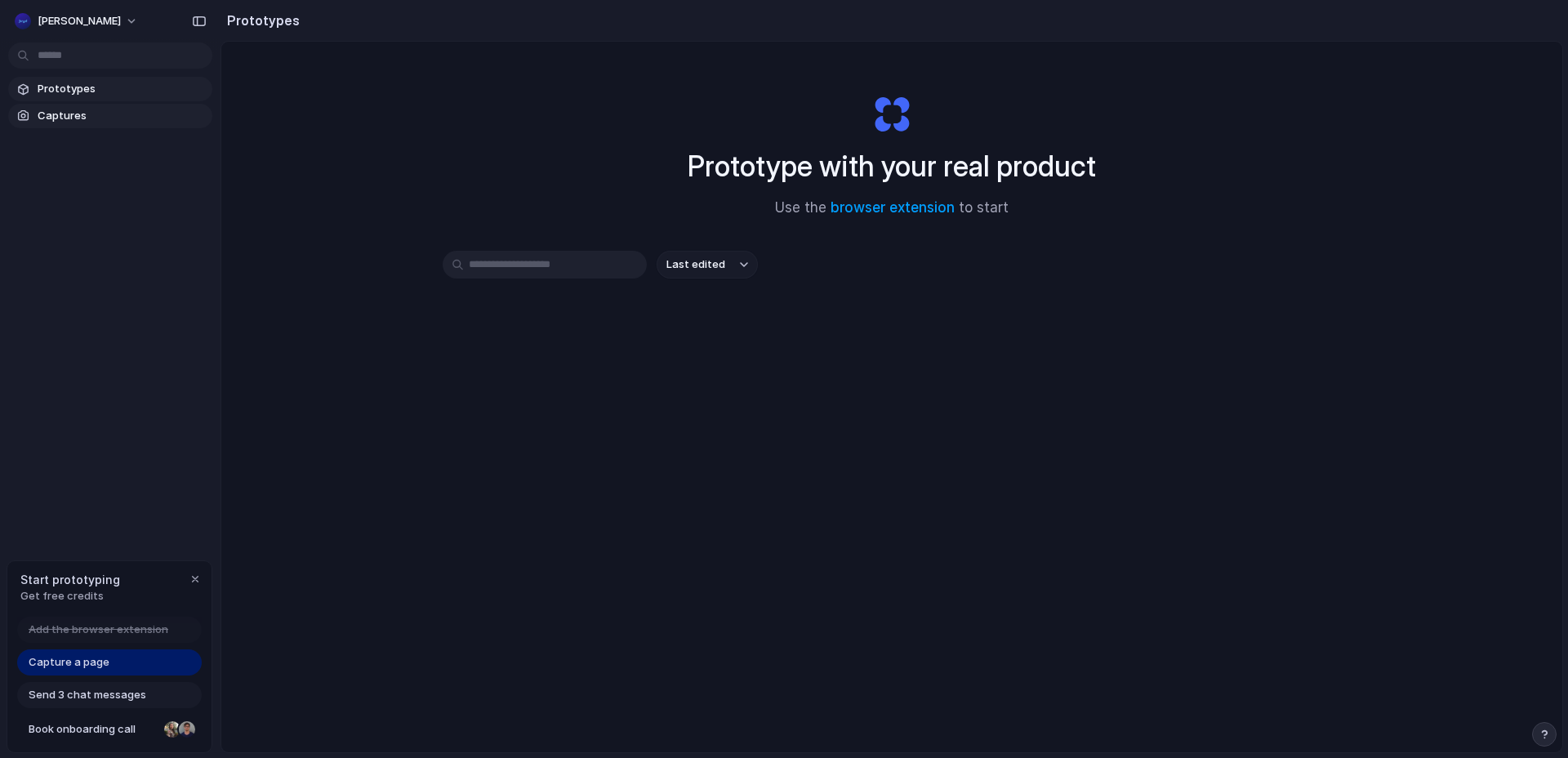
click at [71, 117] on span "Captures" at bounding box center [121, 116] width 168 height 17
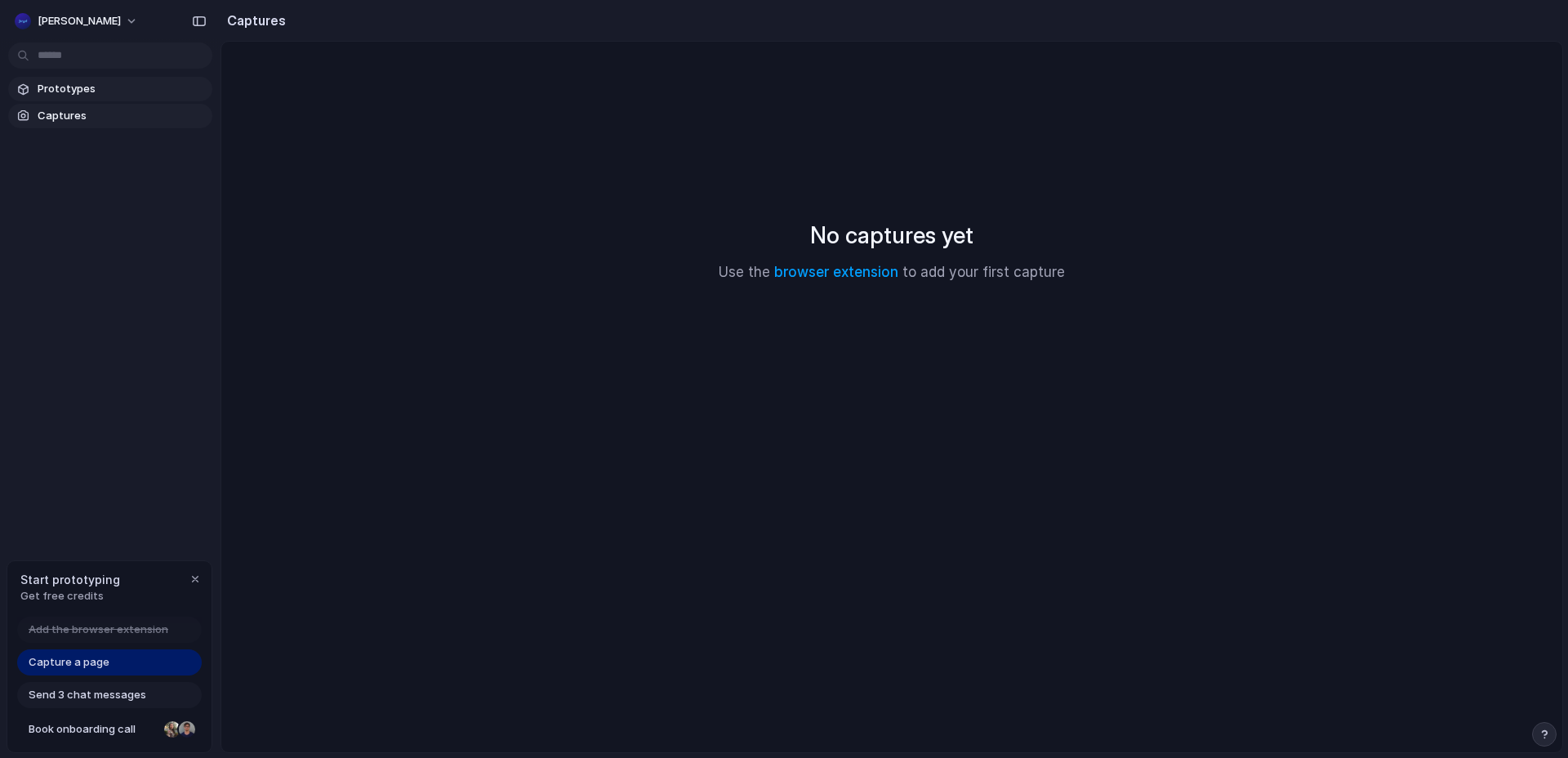
click at [89, 86] on span "Prototypes" at bounding box center [121, 89] width 168 height 17
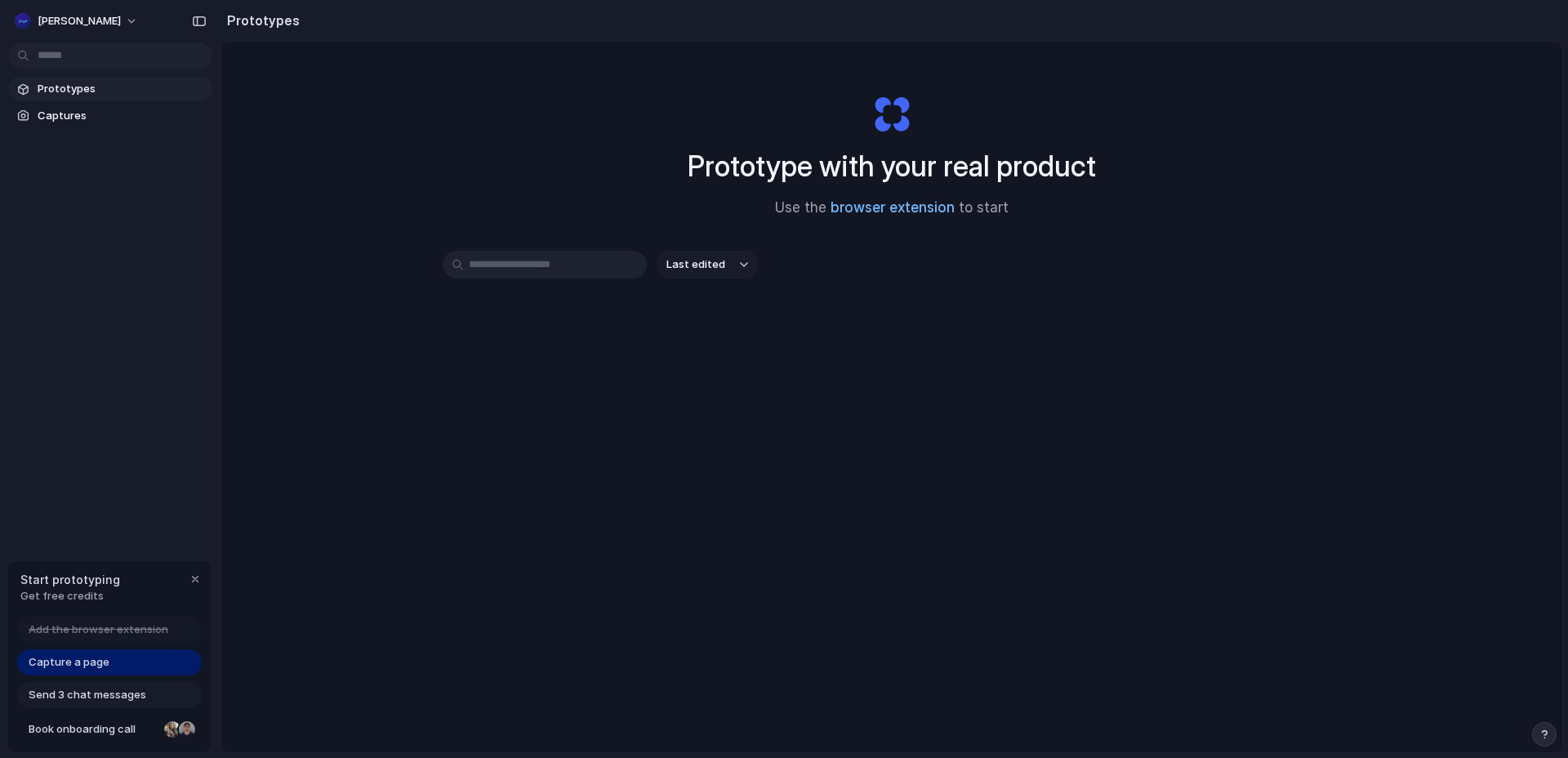
click at [858, 205] on link "browser extension" at bounding box center [892, 207] width 124 height 17
click at [47, 20] on span "Bryd" at bounding box center [79, 21] width 83 height 17
click at [58, 51] on span "Settings" at bounding box center [60, 58] width 45 height 17
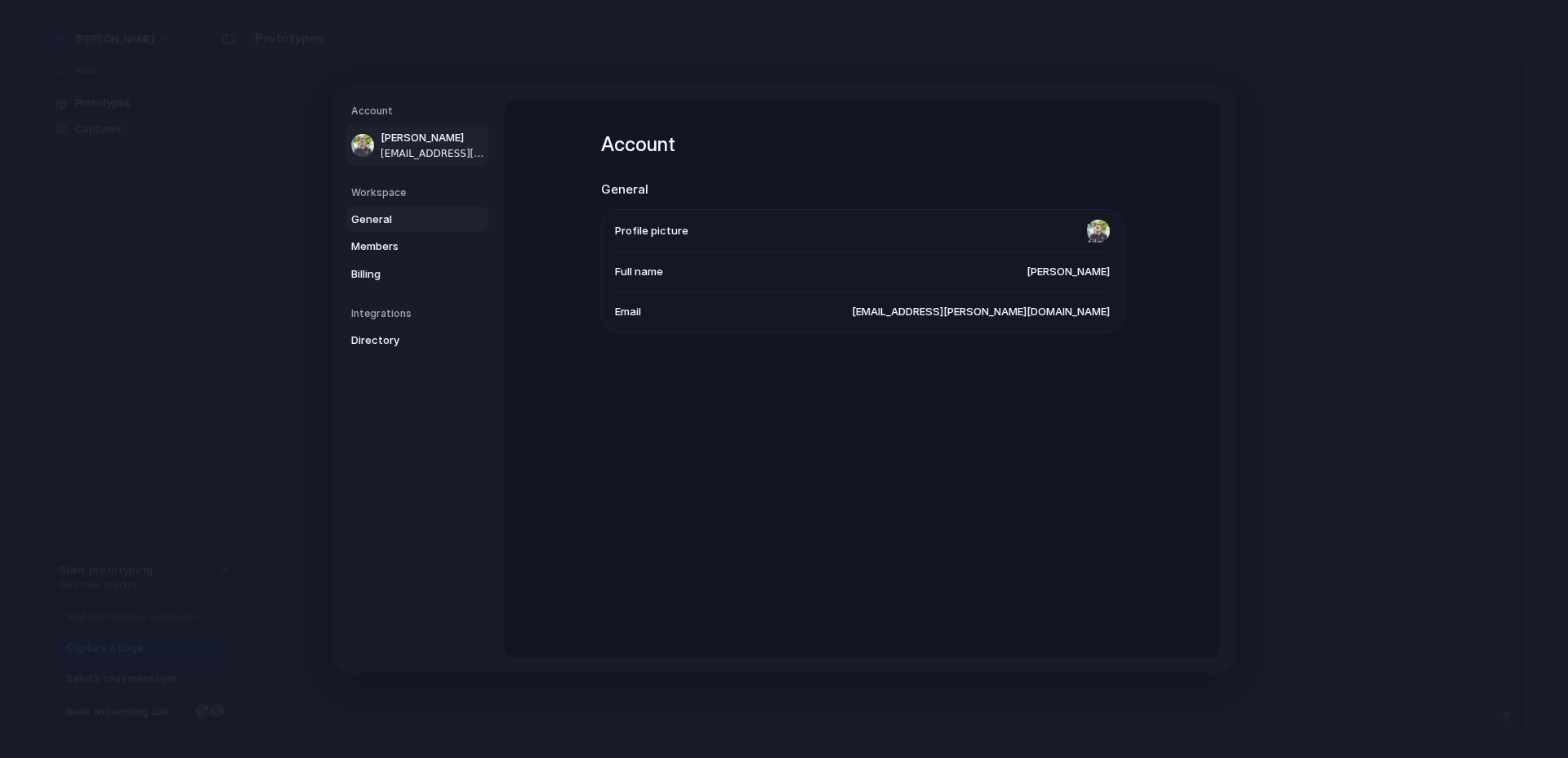
click at [375, 216] on span "General" at bounding box center [404, 219] width 105 height 17
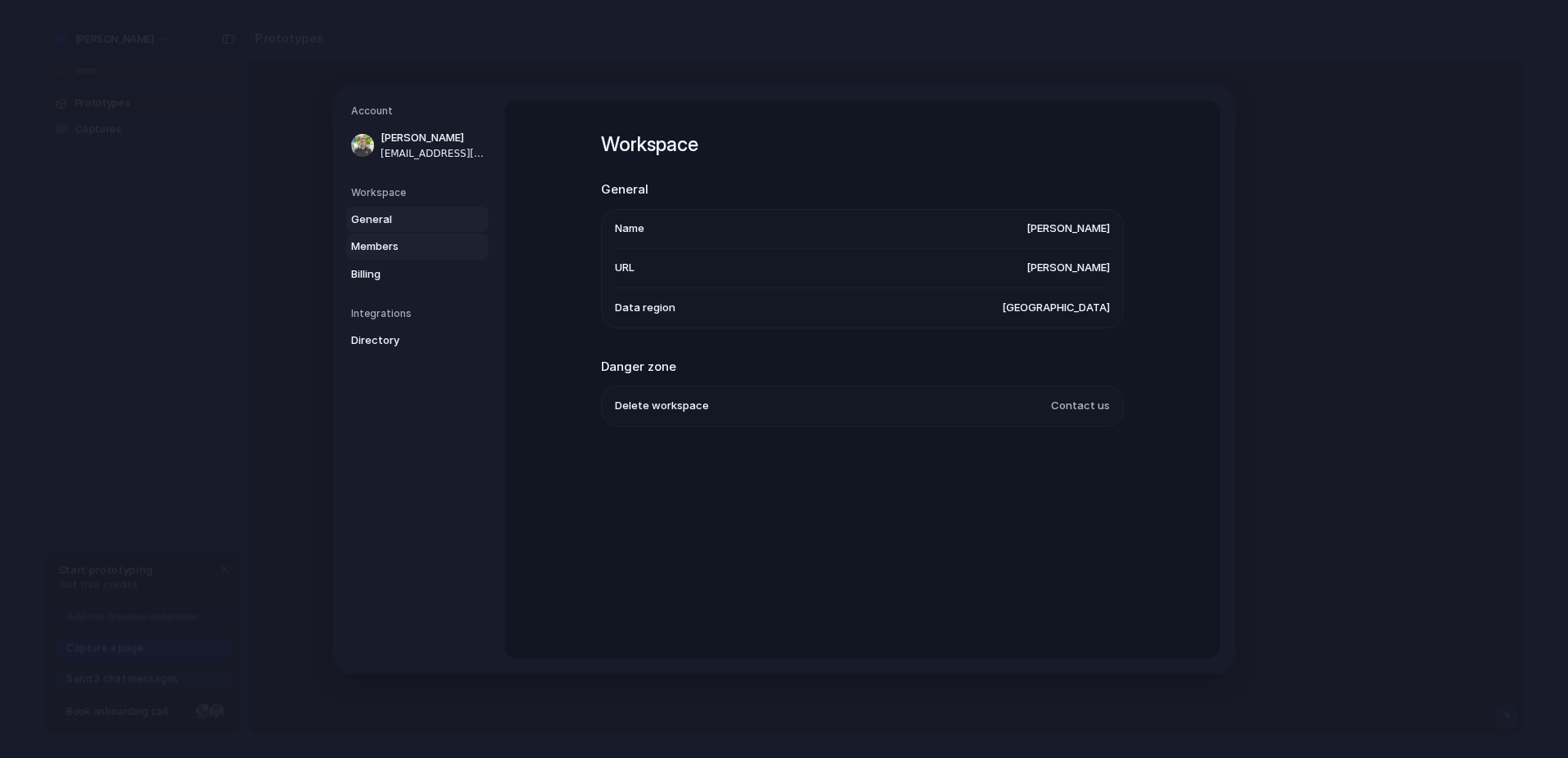
click at [381, 242] on span "Members" at bounding box center [404, 247] width 105 height 17
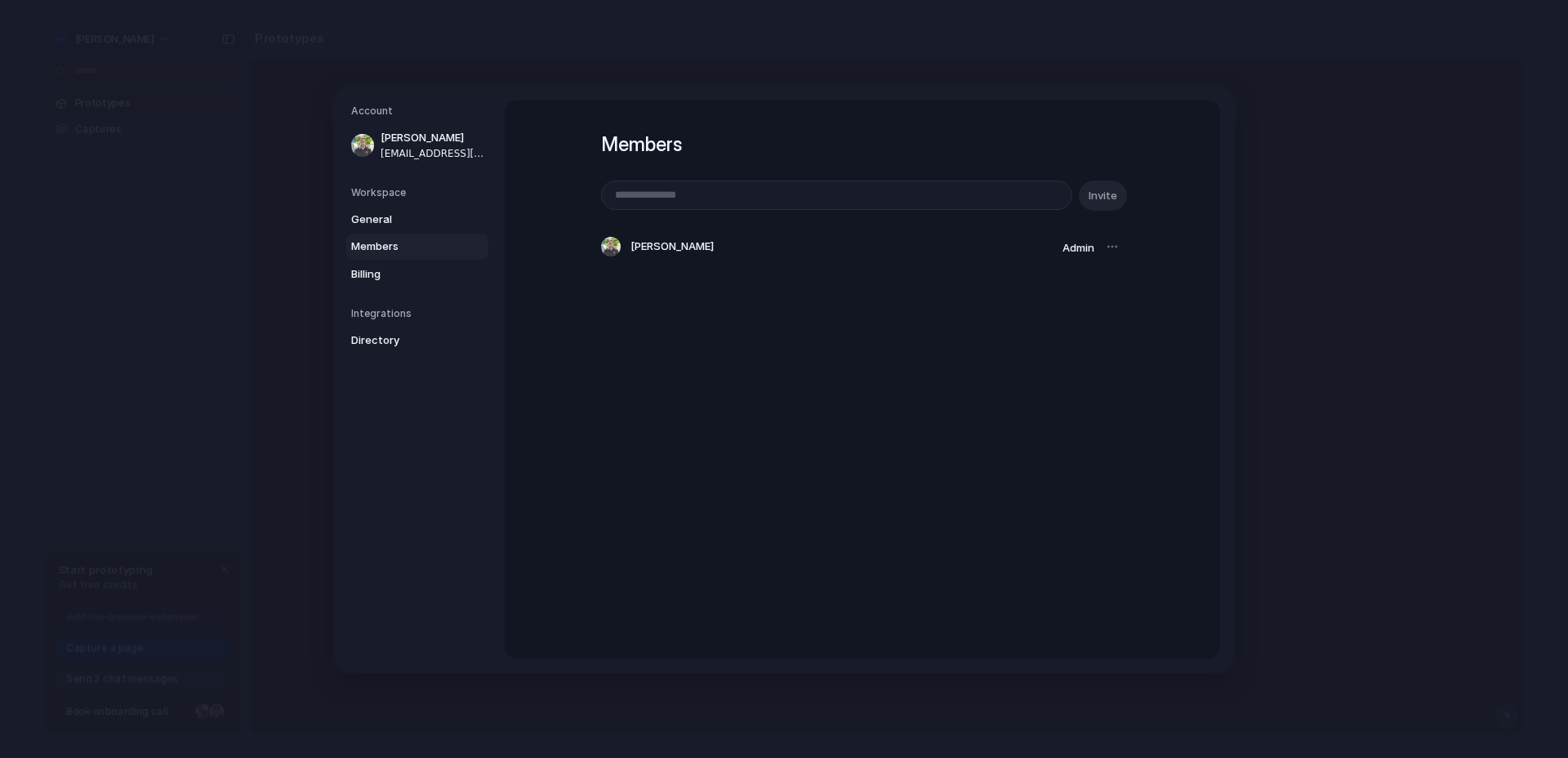
click at [1110, 245] on div at bounding box center [1112, 246] width 23 height 23
click at [420, 271] on span "Billing" at bounding box center [404, 273] width 105 height 17
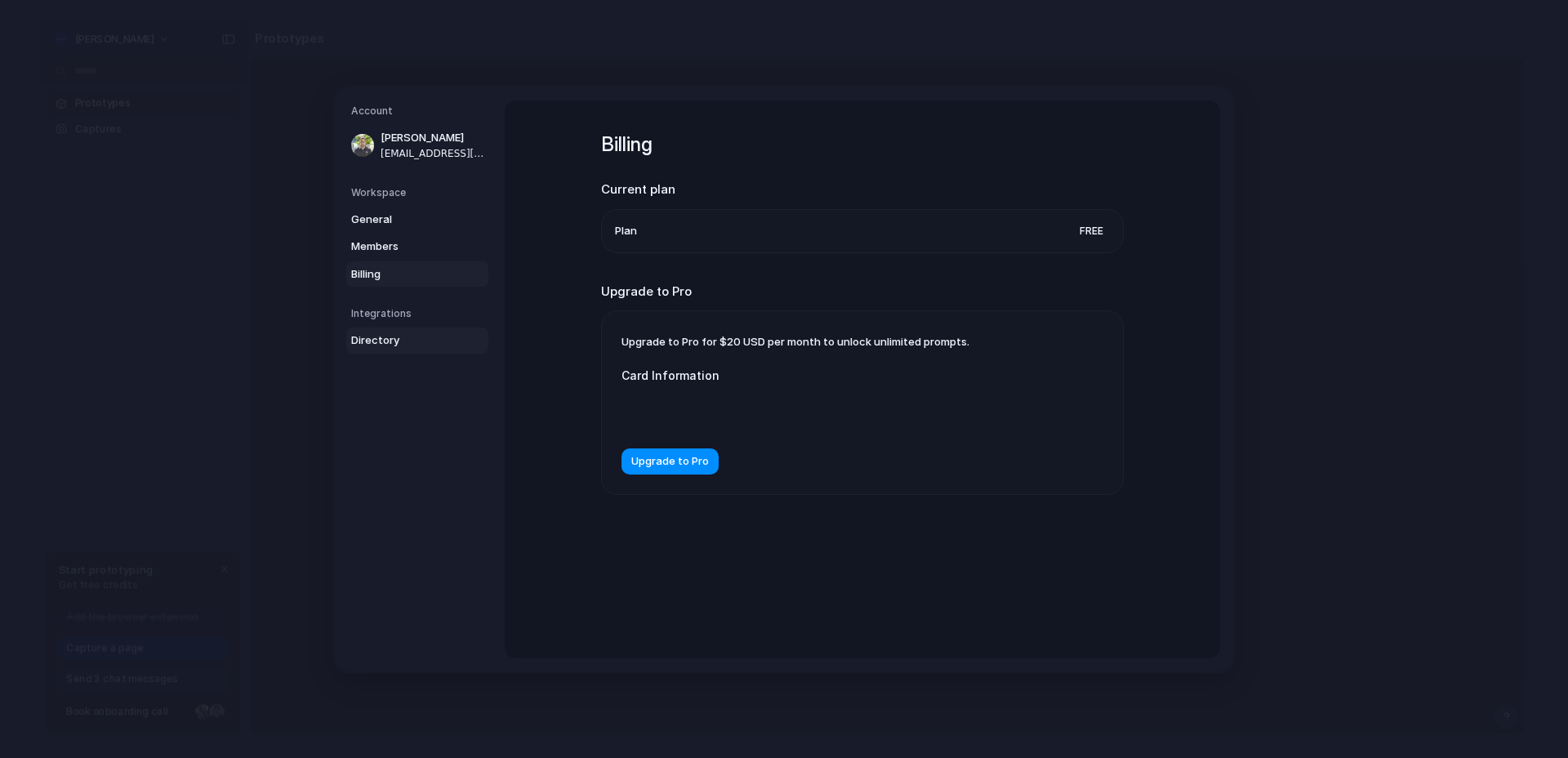
click at [383, 349] on link "Directory" at bounding box center [417, 340] width 142 height 26
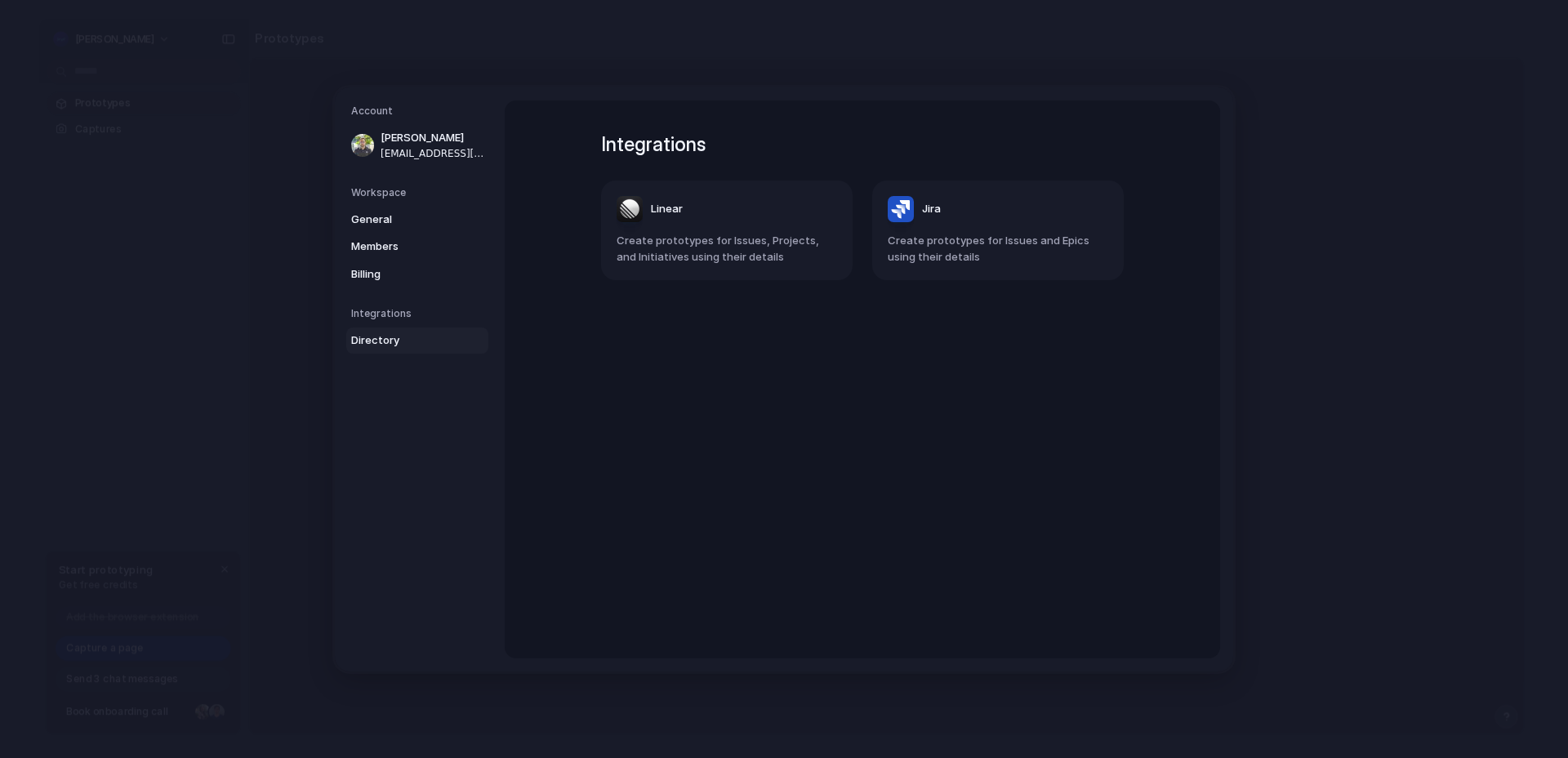
drag, startPoint x: 573, startPoint y: 168, endPoint x: 873, endPoint y: 269, distance: 316.5
click at [873, 269] on div "Integrations Linear Create prototypes for Issues, Projects, and Initiatives usi…" at bounding box center [862, 379] width 582 height 558
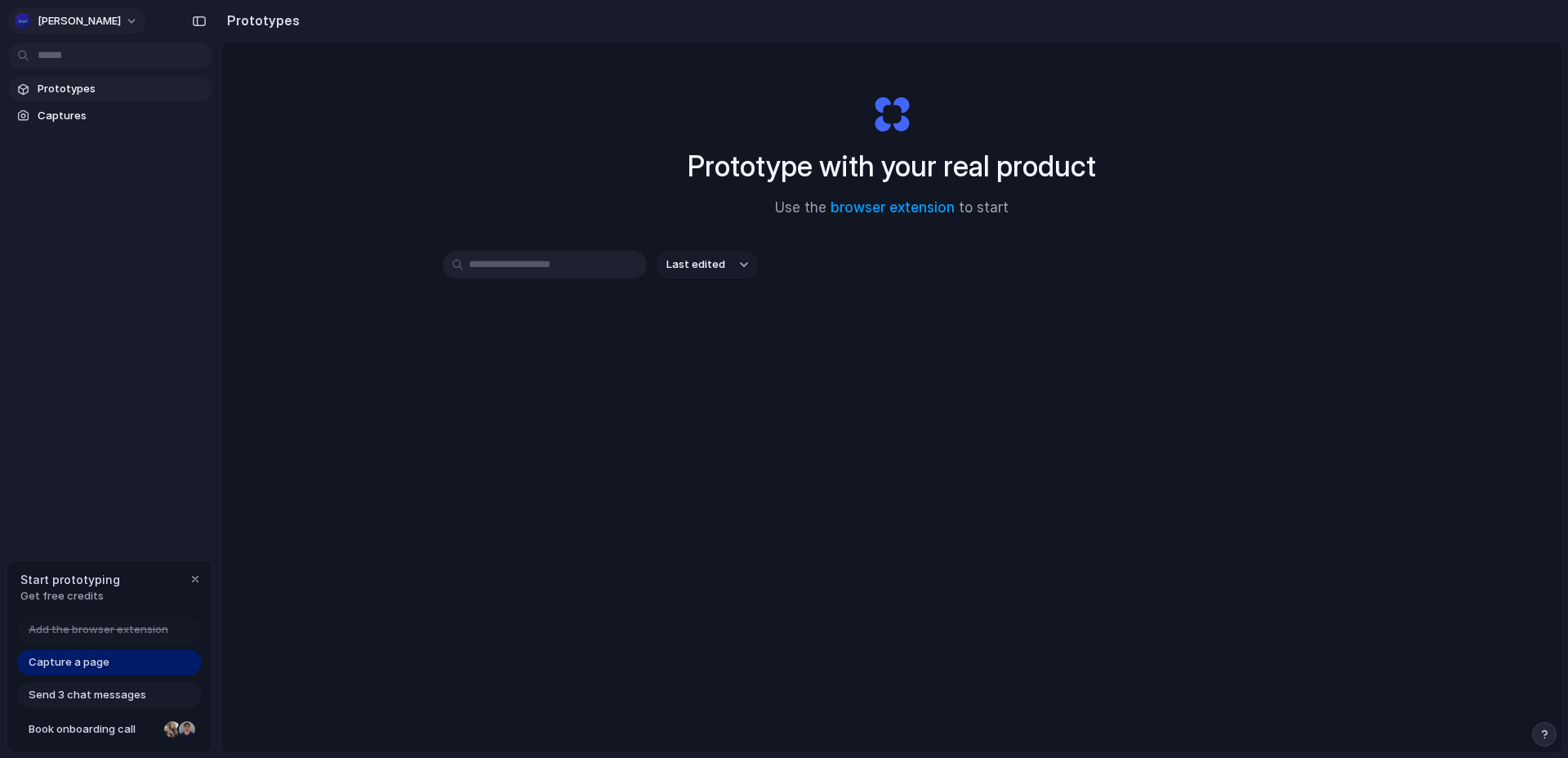
click at [65, 19] on button "Bryd" at bounding box center [77, 21] width 138 height 26
click at [89, 65] on li "Settings" at bounding box center [79, 58] width 136 height 26
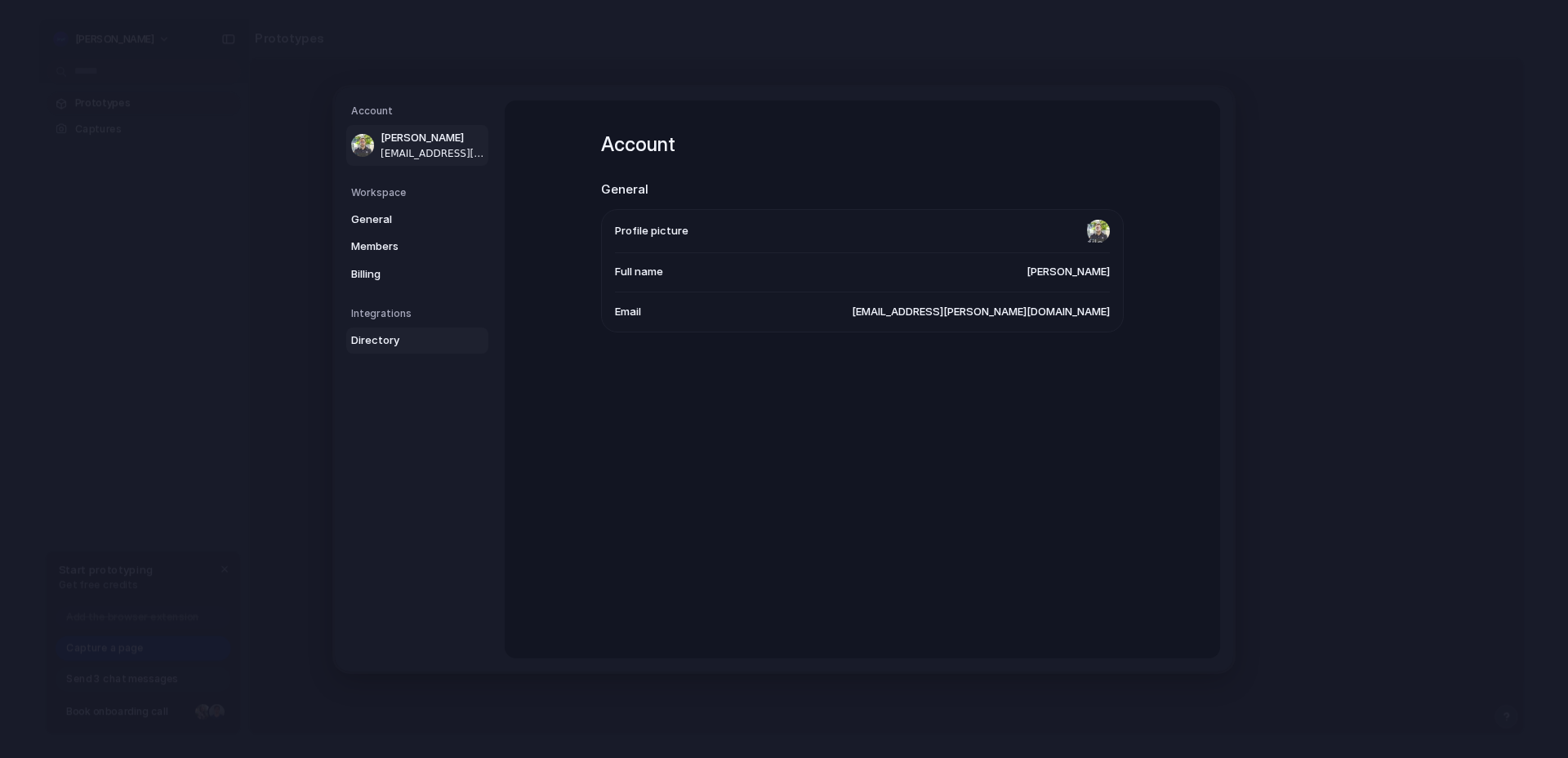
click at [393, 339] on span "Directory" at bounding box center [404, 340] width 105 height 17
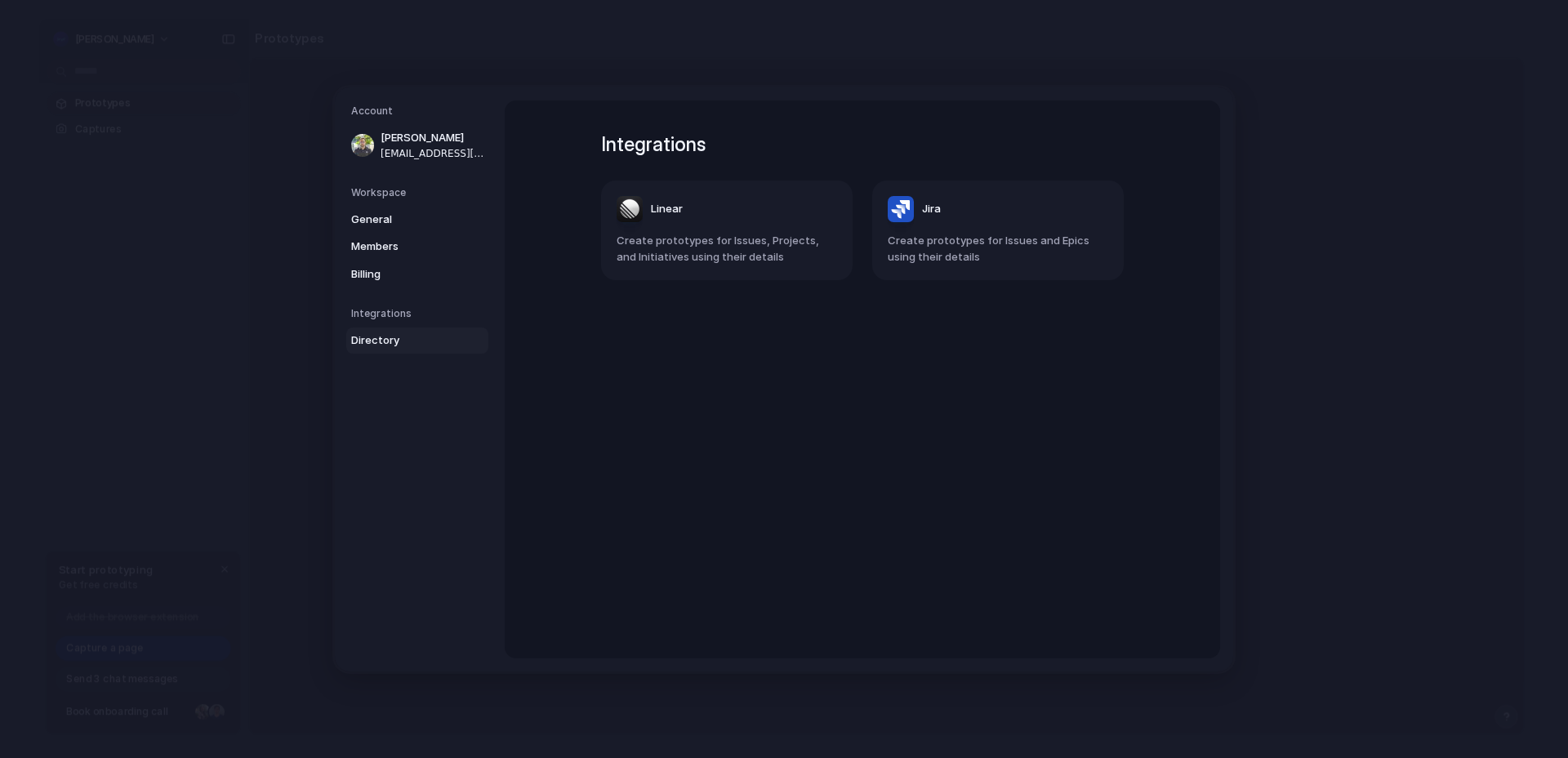
drag, startPoint x: 505, startPoint y: 104, endPoint x: 736, endPoint y: 295, distance: 299.7
click at [736, 295] on section "Integrations Linear Create prototypes for Issues, Projects, and Initiatives usi…" at bounding box center [862, 379] width 716 height 558
click at [412, 150] on span "yasir.khan@bryd.io" at bounding box center [433, 152] width 105 height 15
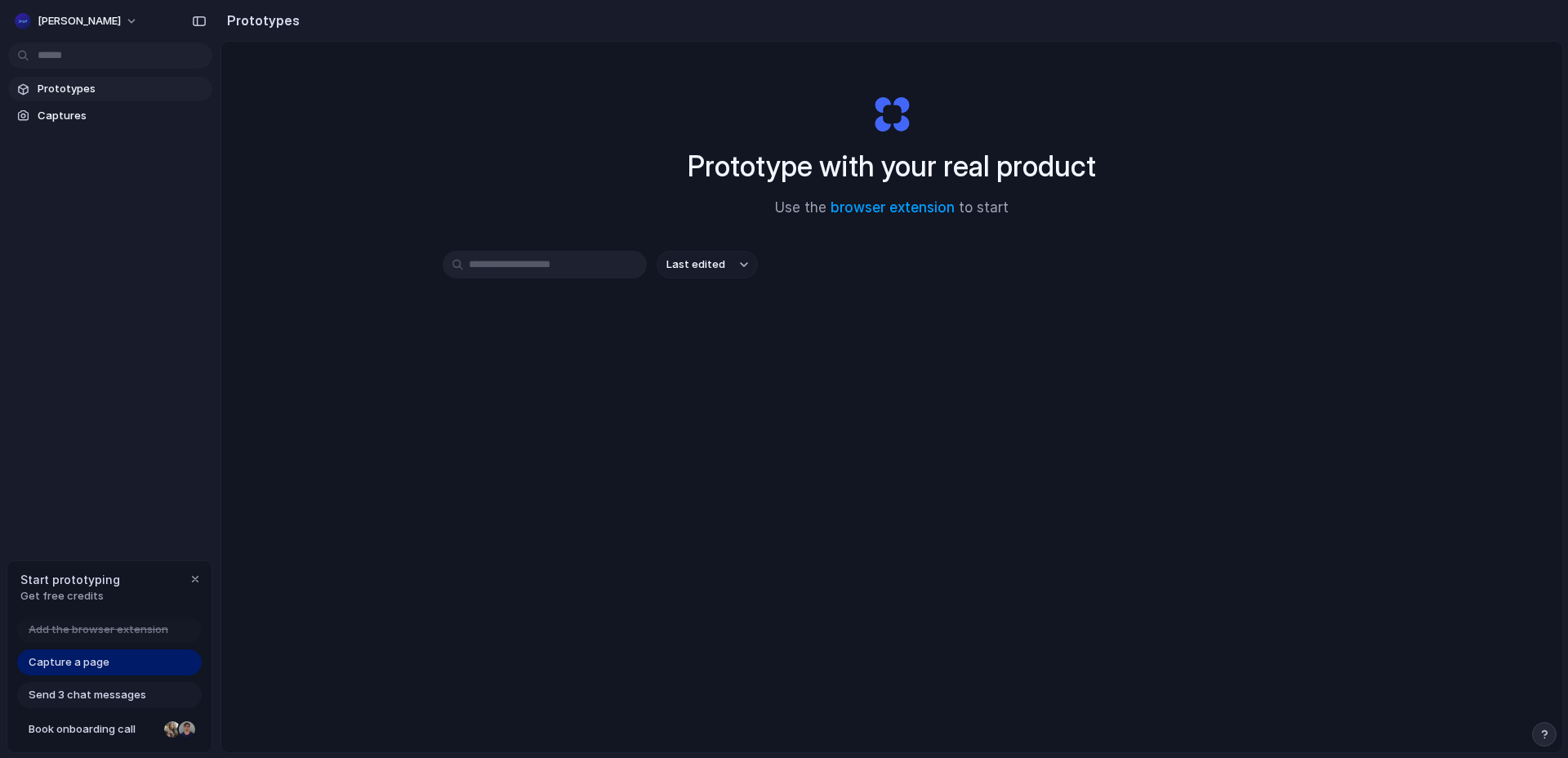
click at [784, 379] on div at bounding box center [784, 379] width 0 height 0
click at [115, 693] on span "Send 3 chat messages" at bounding box center [87, 696] width 117 height 17
click at [81, 107] on link "Captures" at bounding box center [110, 116] width 205 height 25
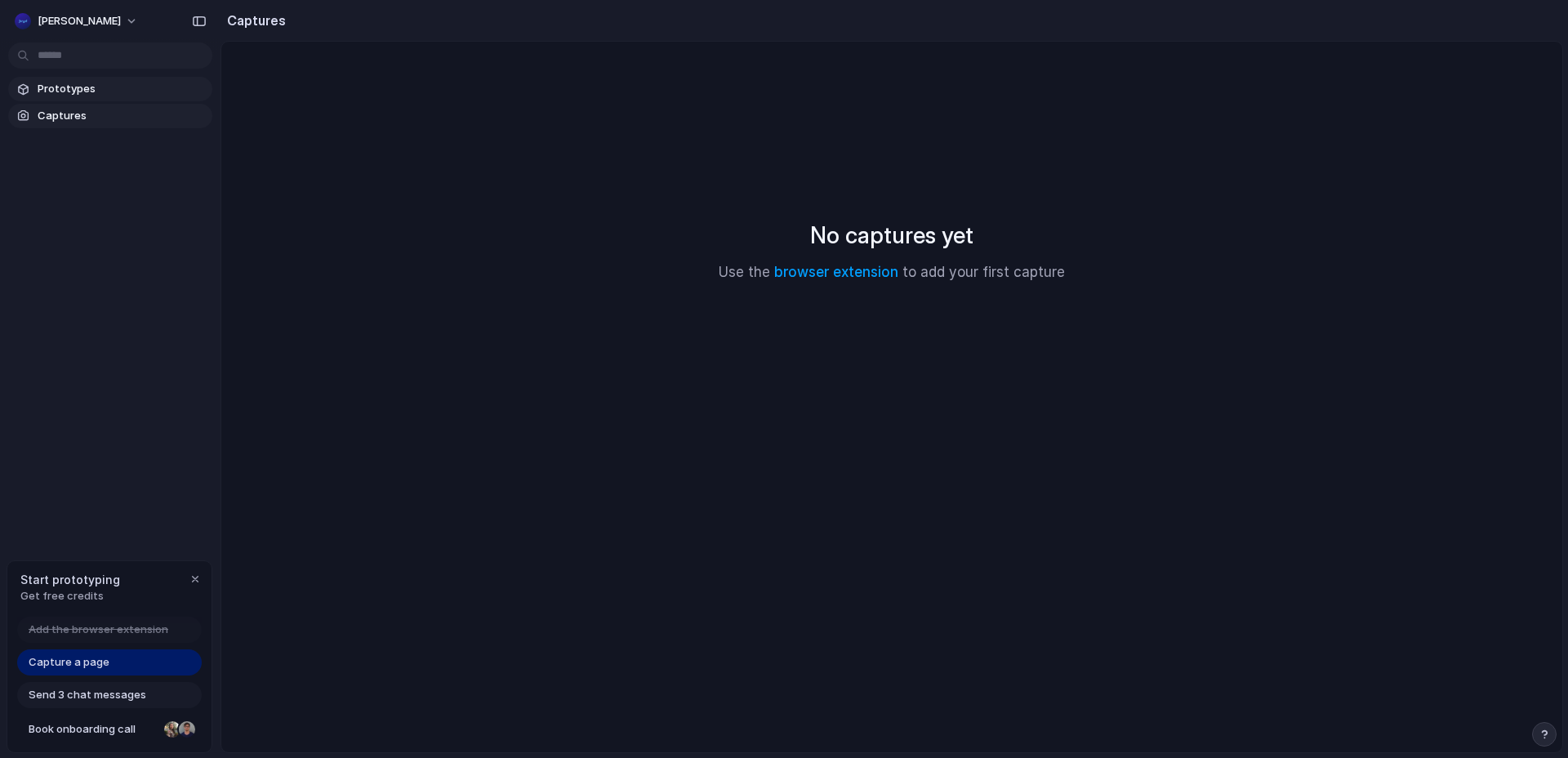
click at [92, 90] on span "Prototypes" at bounding box center [121, 89] width 168 height 17
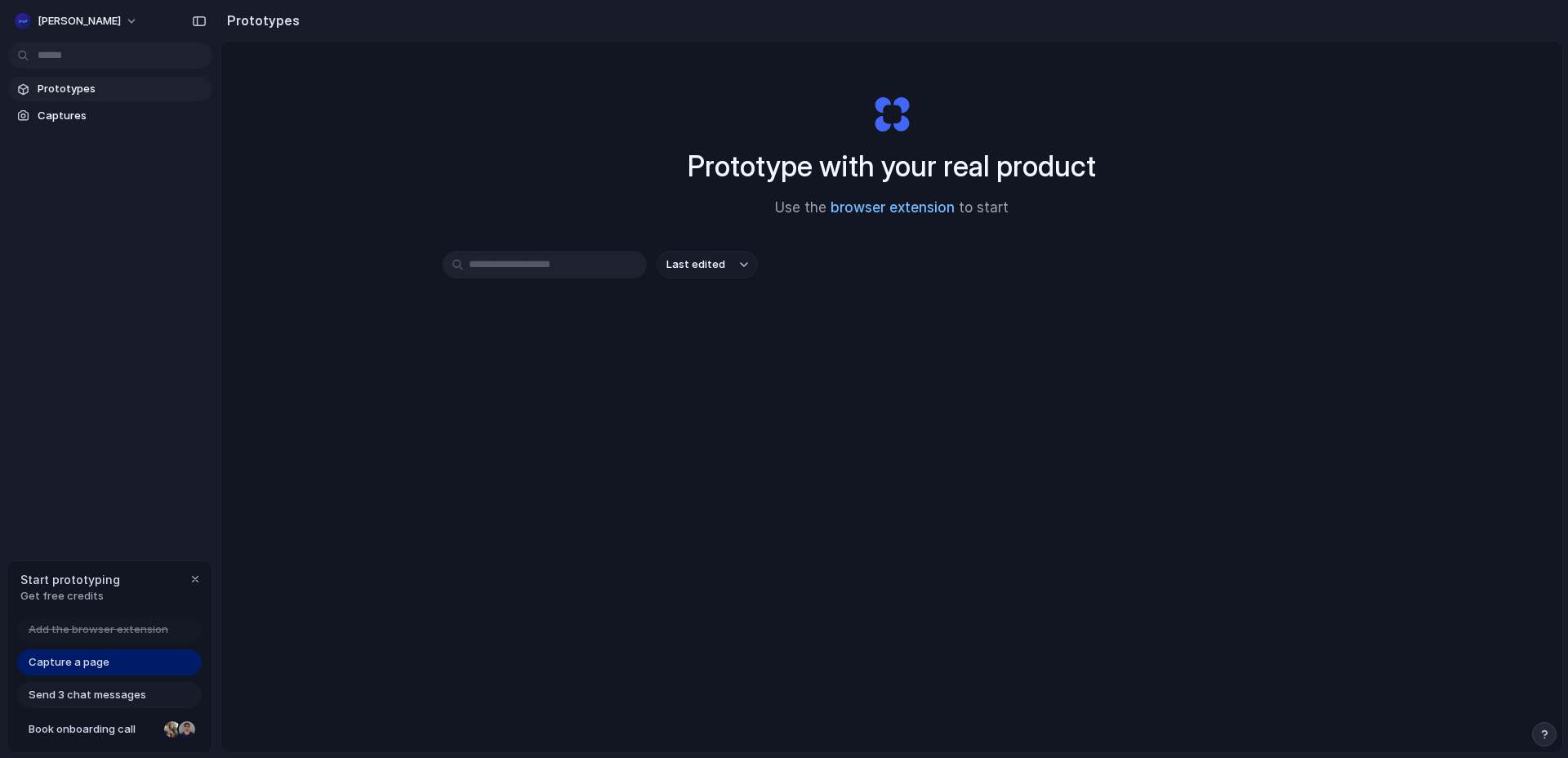
click at [872, 202] on link "browser extension" at bounding box center [892, 207] width 124 height 17
click at [65, 24] on button "Bryd" at bounding box center [77, 21] width 138 height 26
click at [71, 64] on span "Settings" at bounding box center [60, 58] width 45 height 17
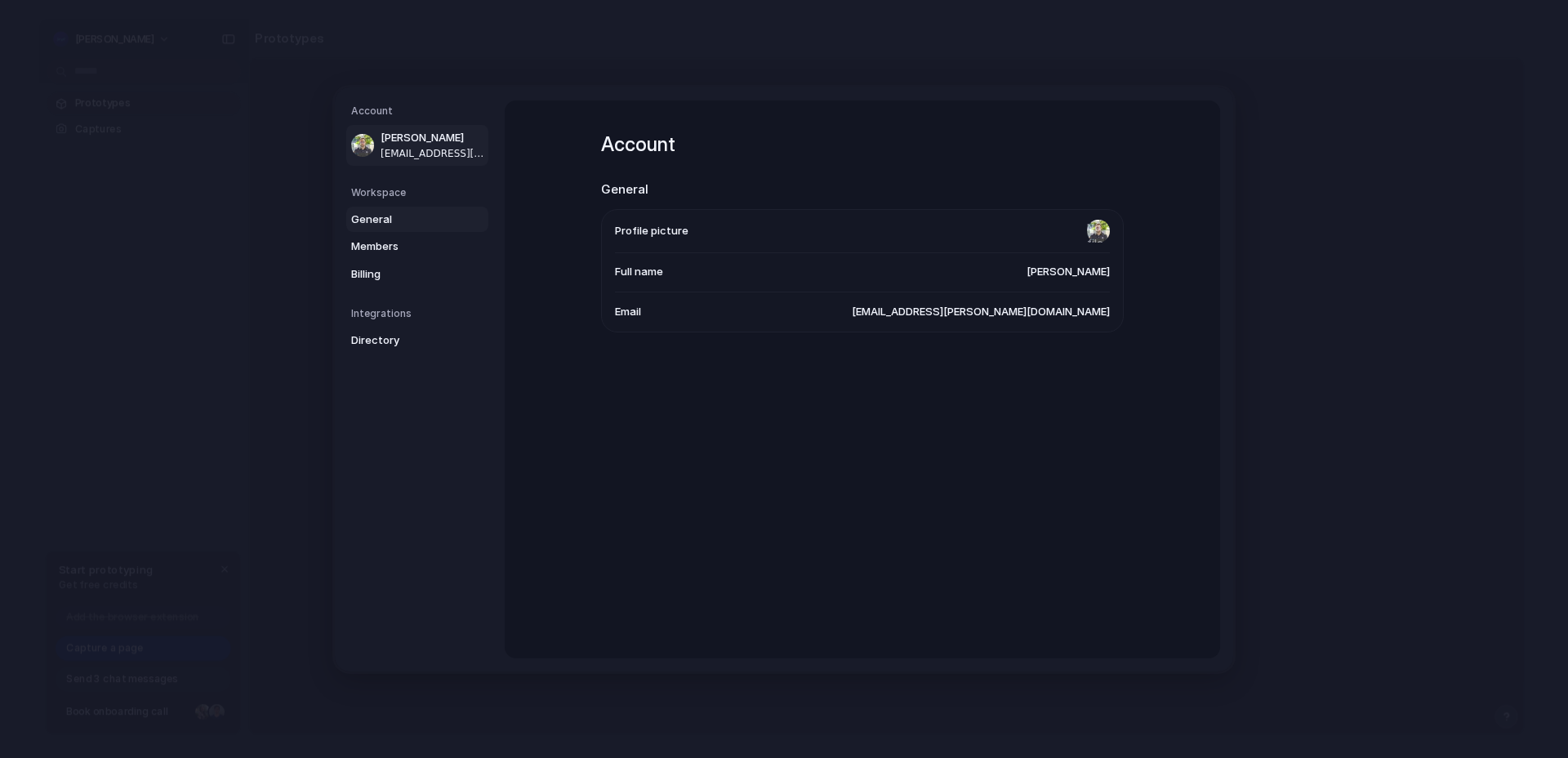
click at [381, 221] on span "General" at bounding box center [404, 219] width 105 height 17
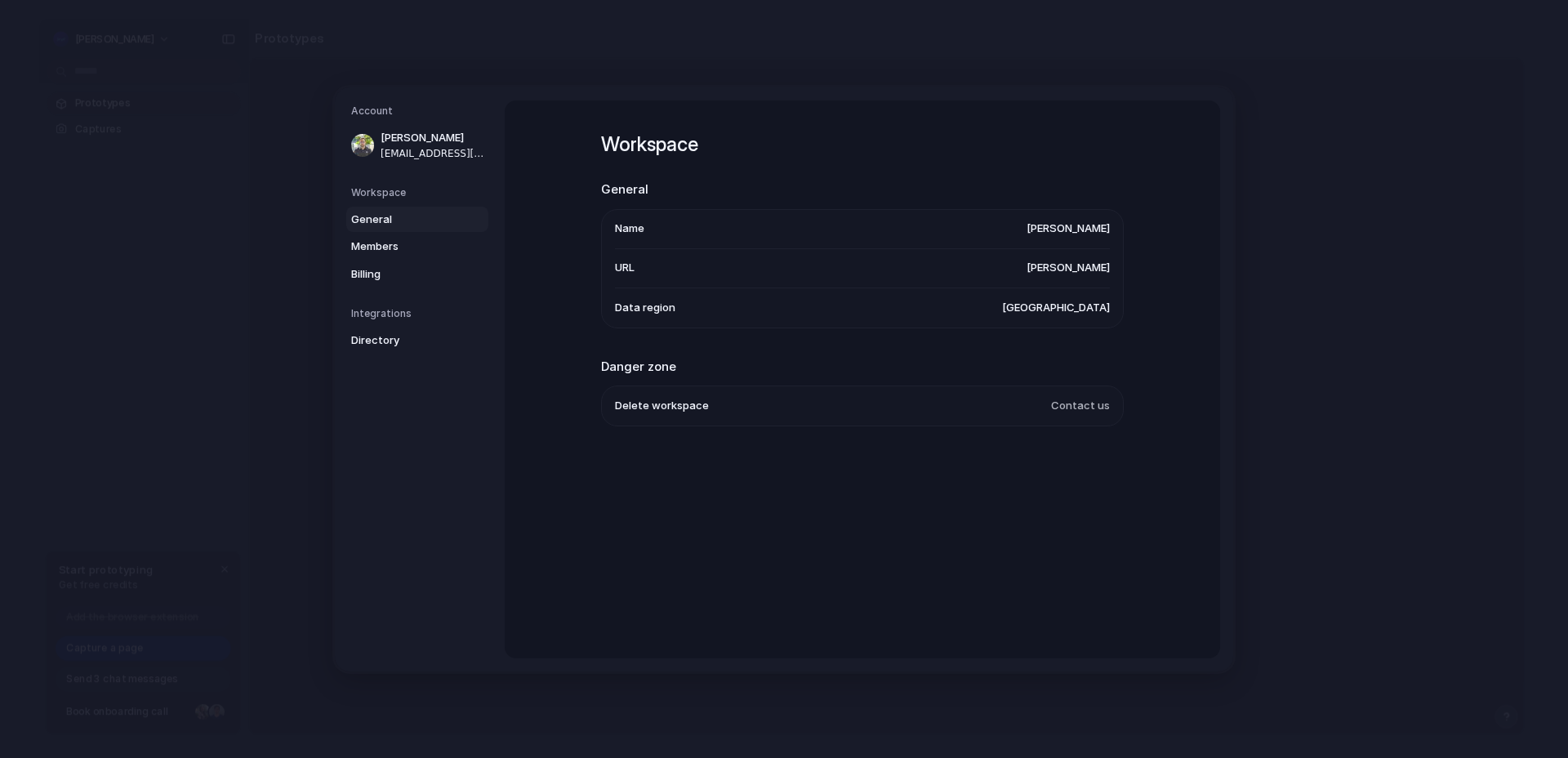
click at [651, 408] on span "Delete workspace" at bounding box center [662, 406] width 94 height 17
click at [1081, 407] on span "Contact us" at bounding box center [1080, 406] width 59 height 17
click at [381, 250] on span "Members" at bounding box center [404, 247] width 105 height 17
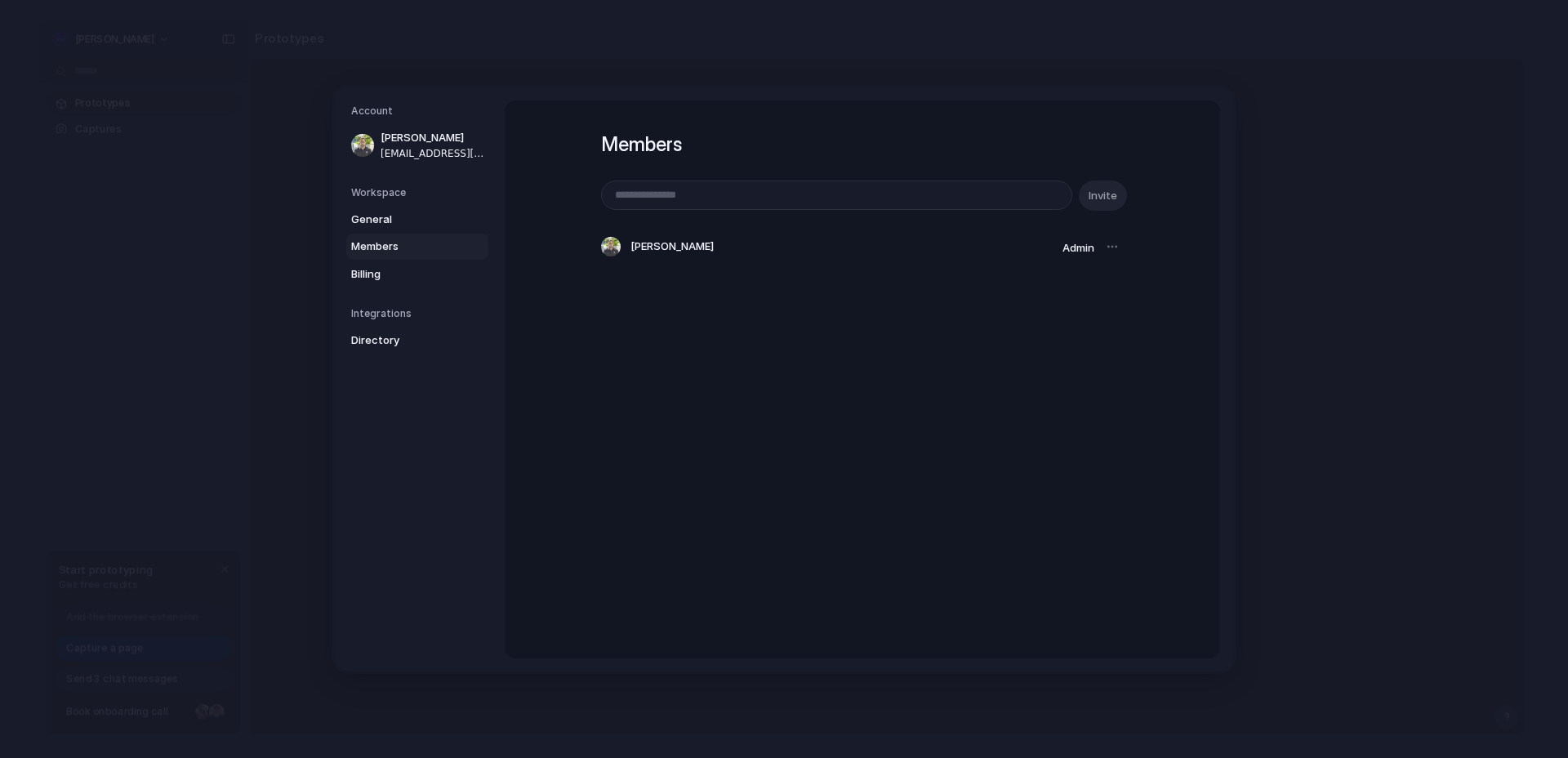
click at [1108, 250] on div at bounding box center [1112, 246] width 23 height 23
click at [391, 339] on span "Directory" at bounding box center [404, 340] width 105 height 17
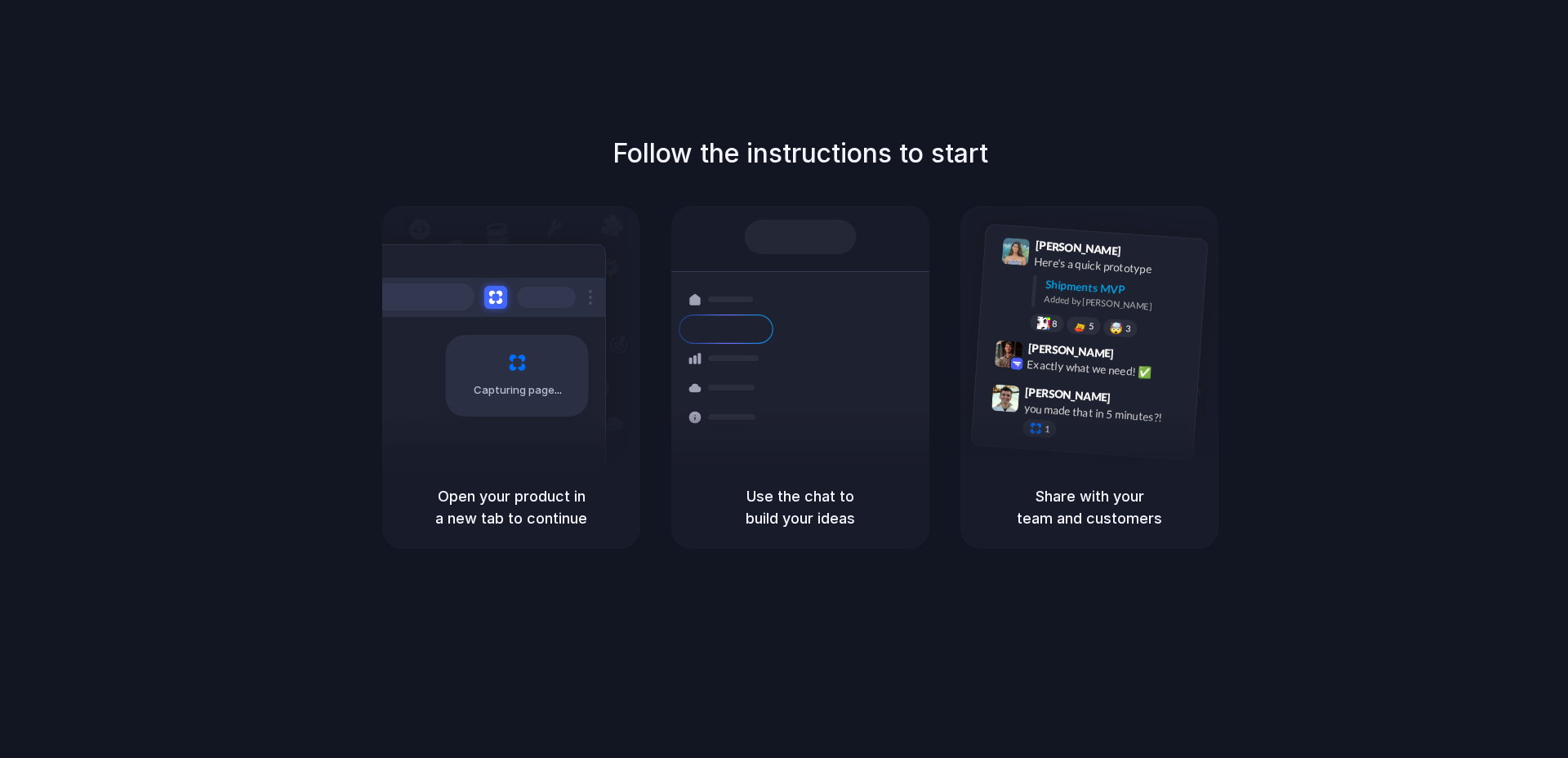
click at [784, 379] on div at bounding box center [784, 379] width 0 height 0
click at [865, 110] on div "Follow the instructions to start Capturing page Open your product in a new tab …" at bounding box center [800, 396] width 1600 height 791
